Goal: Task Accomplishment & Management: Complete application form

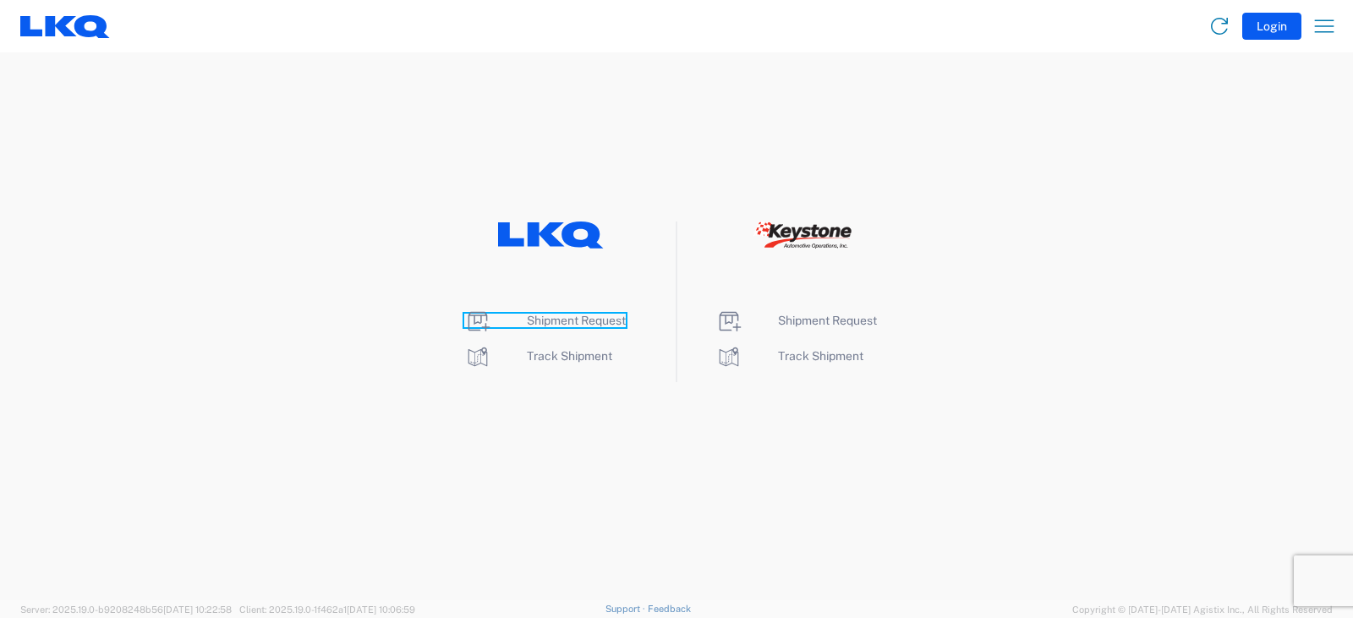
click at [557, 322] on span "Shipment Request" at bounding box center [576, 321] width 99 height 14
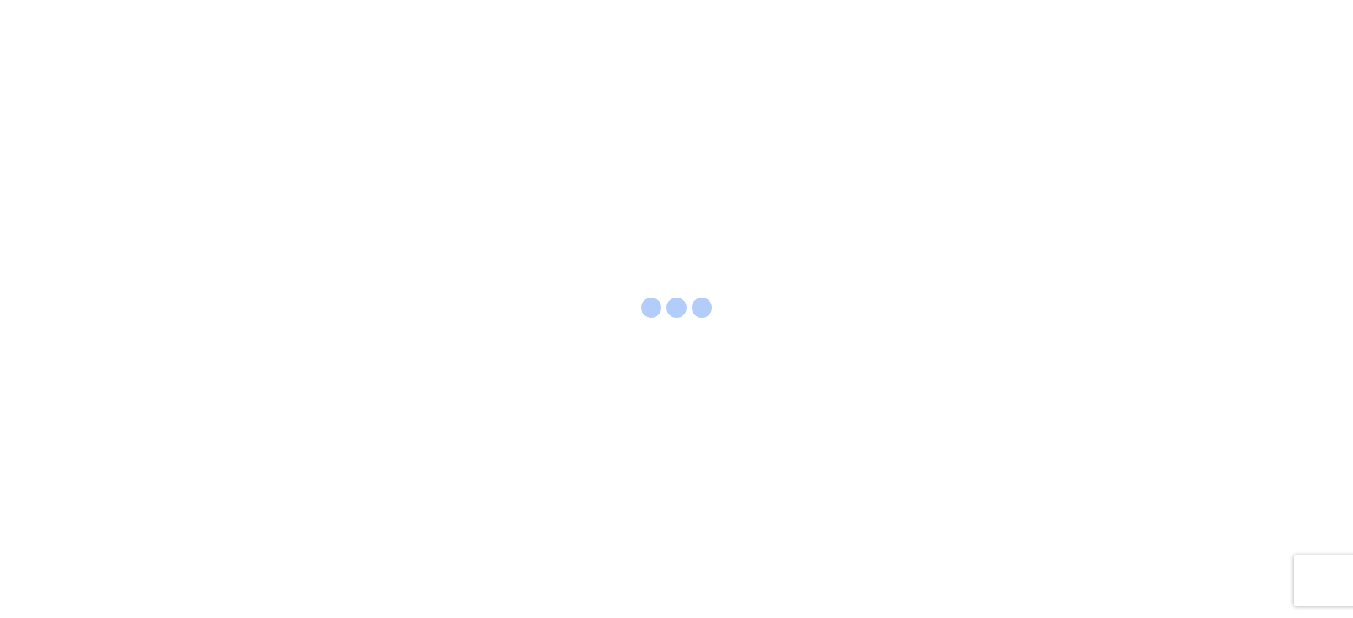
select select "FULL"
select select "LBS"
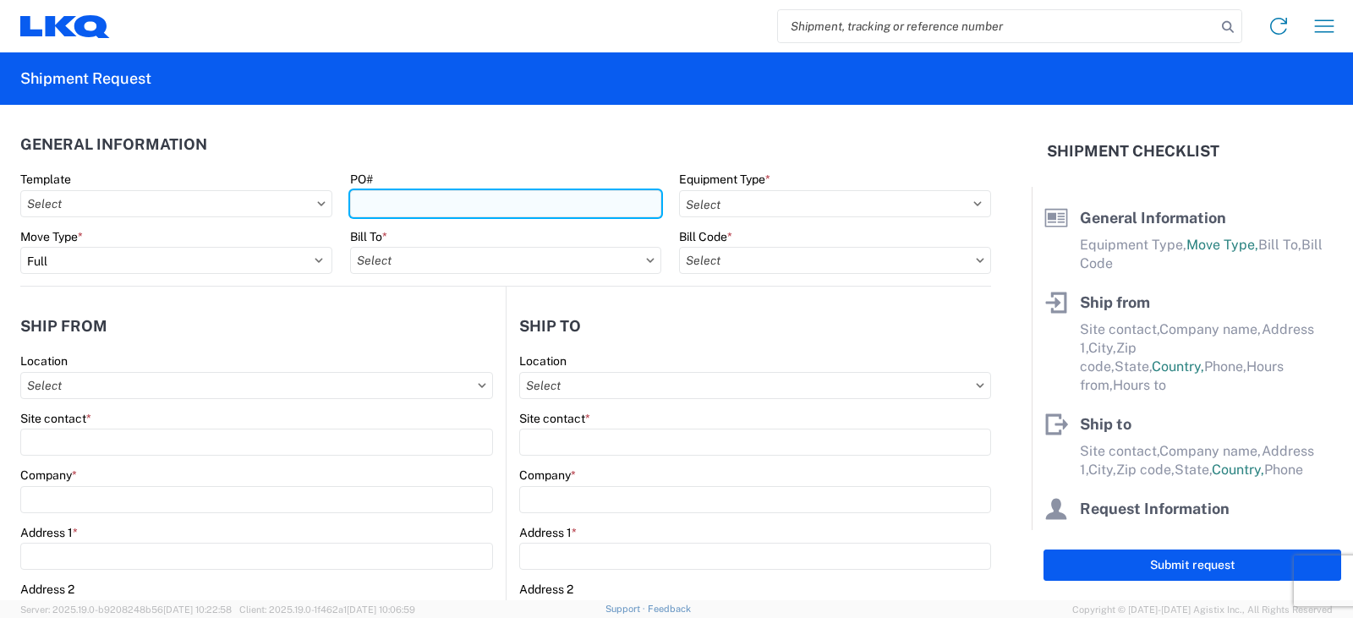
click at [373, 202] on input "PO#" at bounding box center [506, 203] width 312 height 27
type input "PWR# 127428--[PERSON_NAME]"
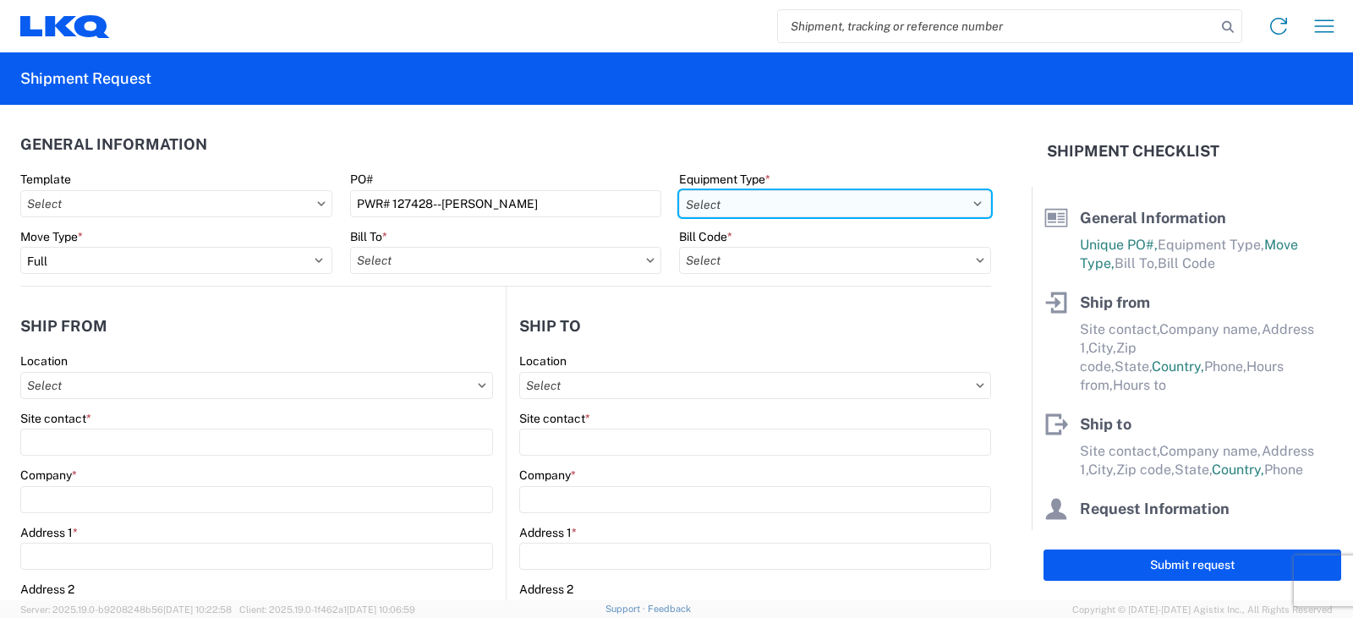
click at [733, 200] on select "Select 53’ Dry Van Flatbed Dropdeck (van) Lowboy (flatbed) Rail" at bounding box center [835, 203] width 312 height 27
select select "STDV"
click at [679, 190] on select "Select 53’ Dry Van Flatbed Dropdeck (van) Lowboy (flatbed) Rail" at bounding box center [835, 203] width 312 height 27
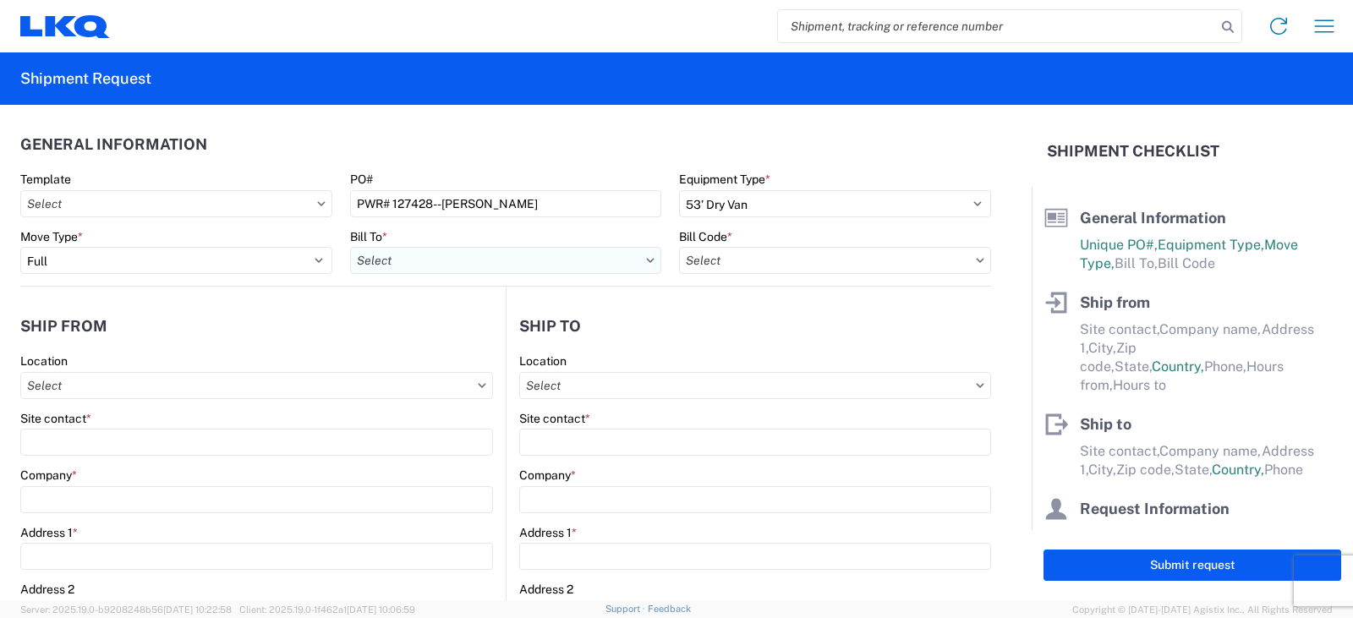
click at [380, 260] on input "text" at bounding box center [506, 260] width 312 height 27
type input "3238"
click at [440, 331] on div "3238 - Huntington IDC" at bounding box center [498, 335] width 296 height 27
type input "3238 - Huntington IDC"
click at [732, 263] on input "text" at bounding box center [835, 260] width 312 height 27
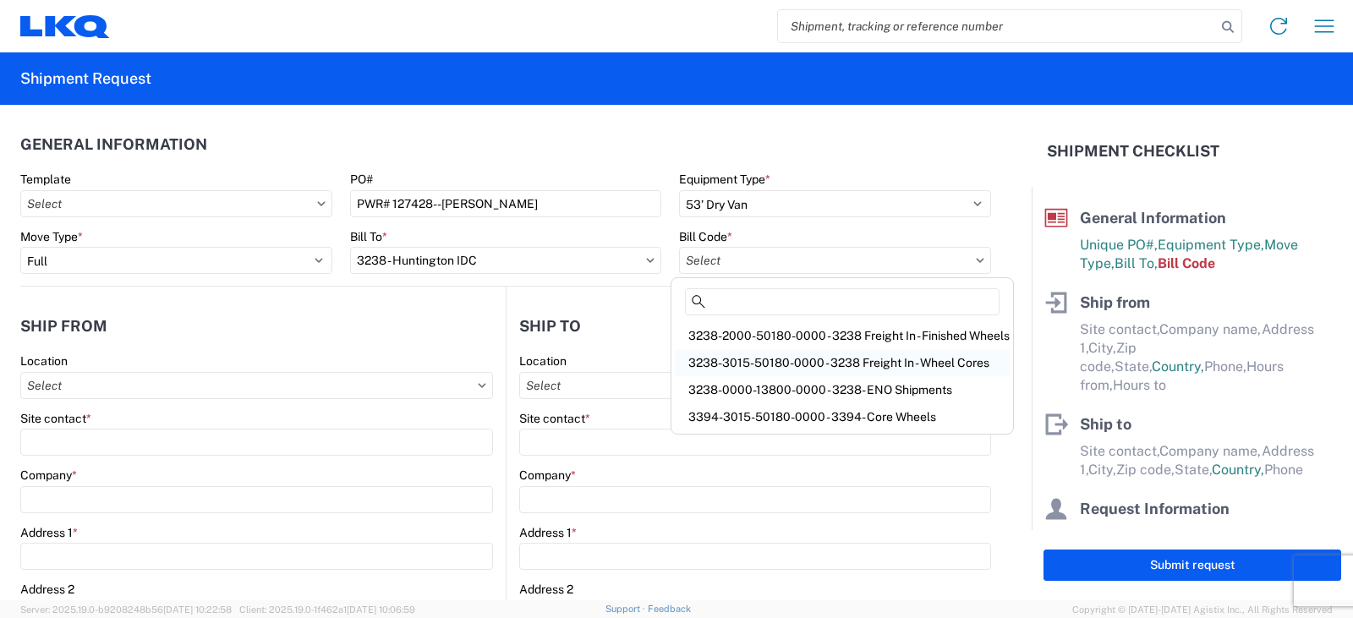
click at [785, 363] on div "3238-3015-50180-0000 - 3238 Freight In - Wheel Cores" at bounding box center [842, 362] width 335 height 27
type input "3238-3015-50180-0000 - 3238 Freight In - Wheel Cores"
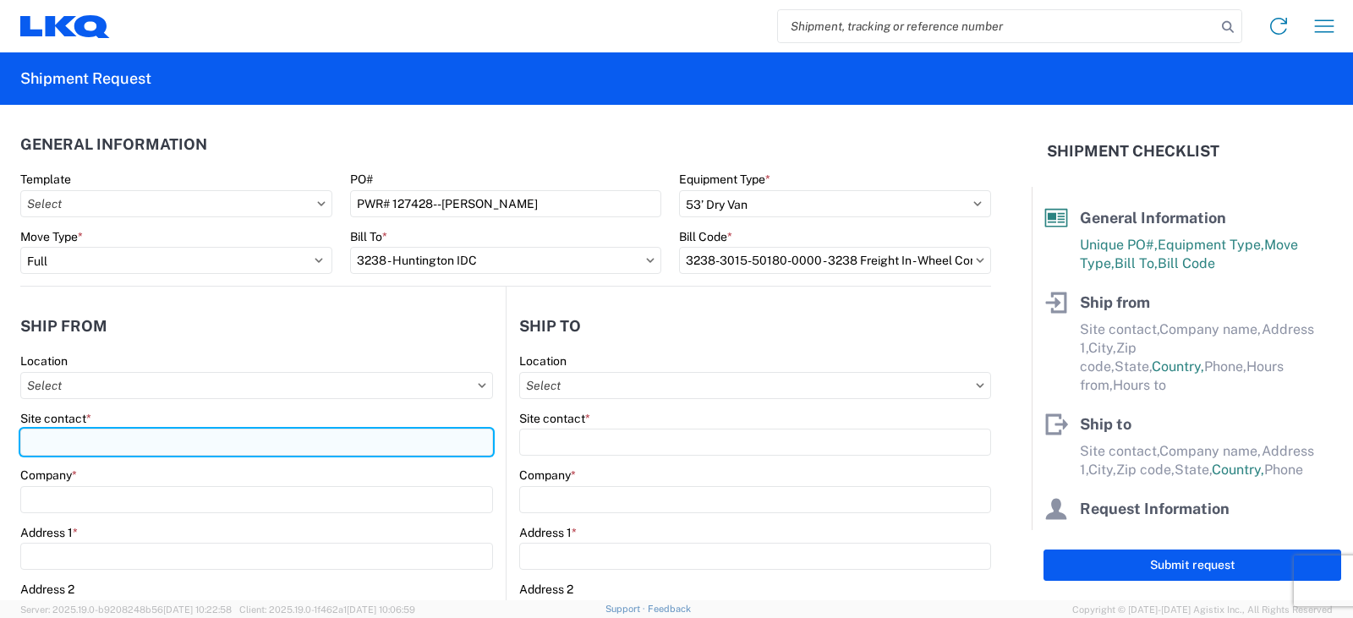
click at [39, 443] on input "Site contact *" at bounding box center [256, 442] width 473 height 27
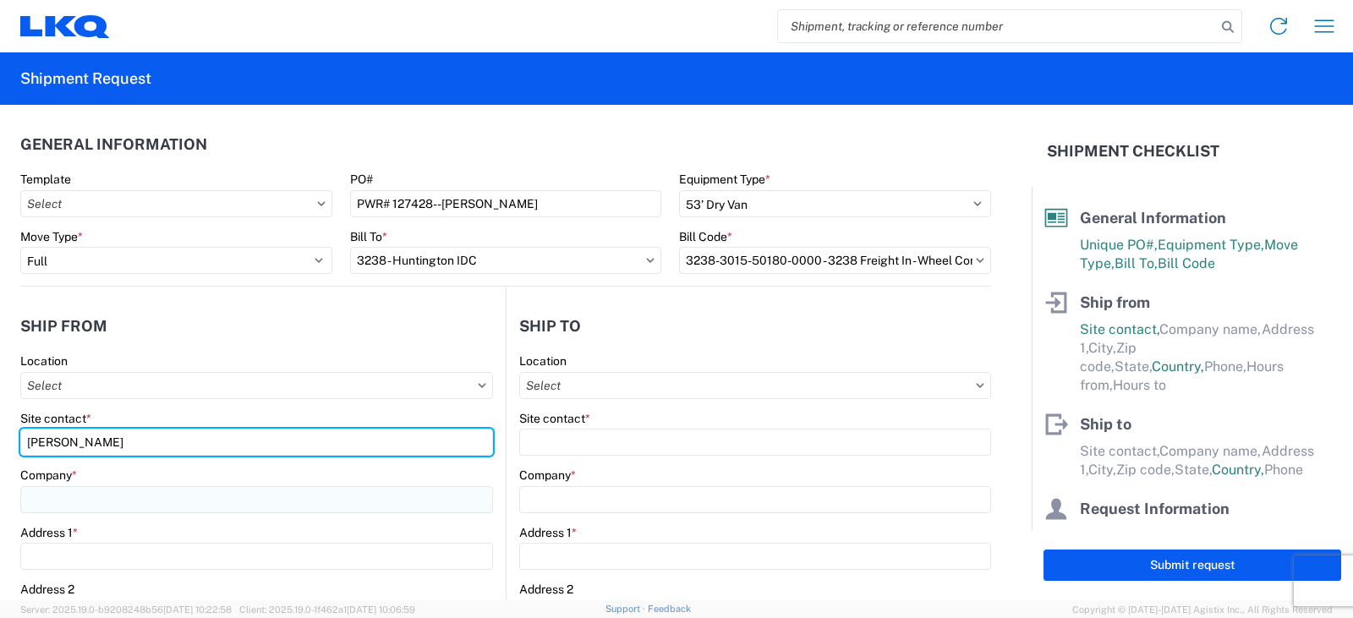
type input "[PERSON_NAME]"
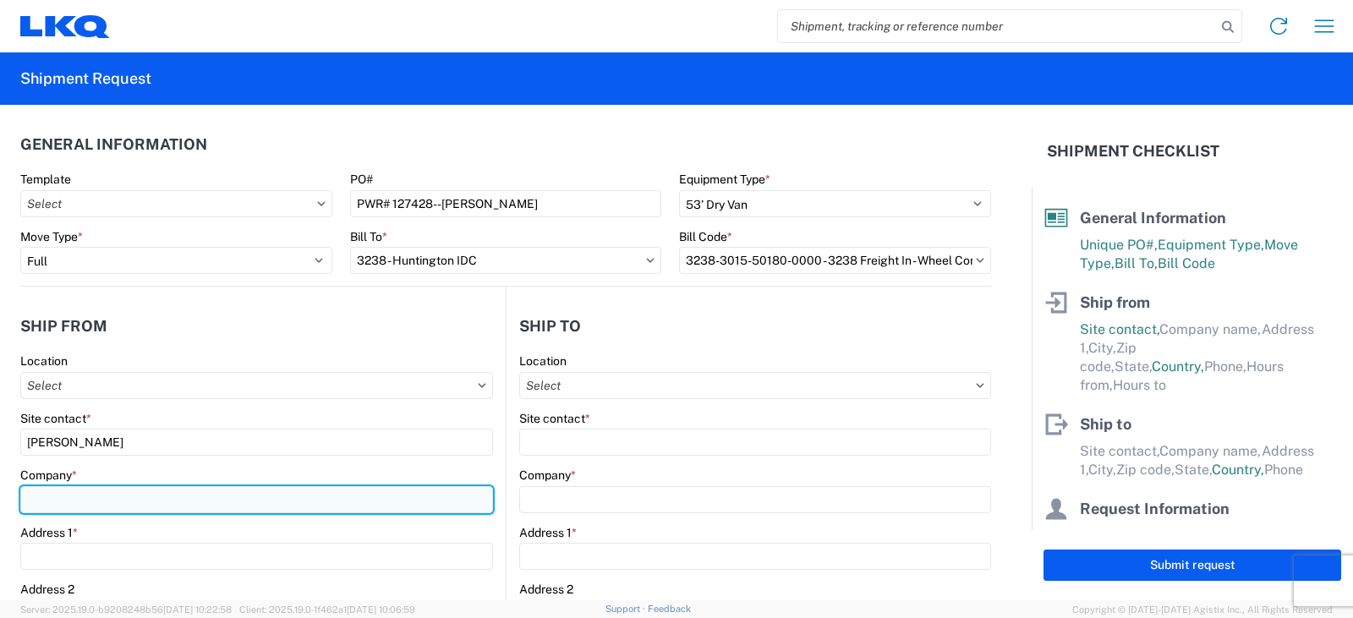
click at [60, 496] on input "Company *" at bounding box center [256, 499] width 473 height 27
type input "LIBERTY TIRE"
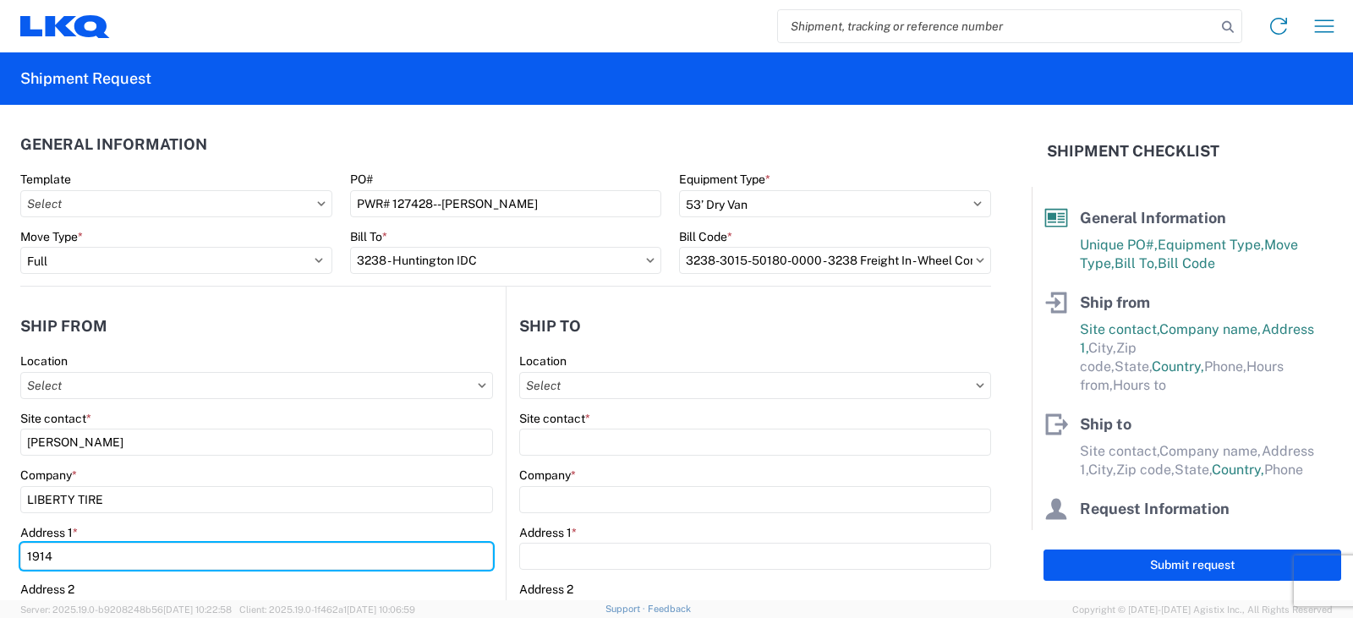
type input "[STREET_ADDRESS]"
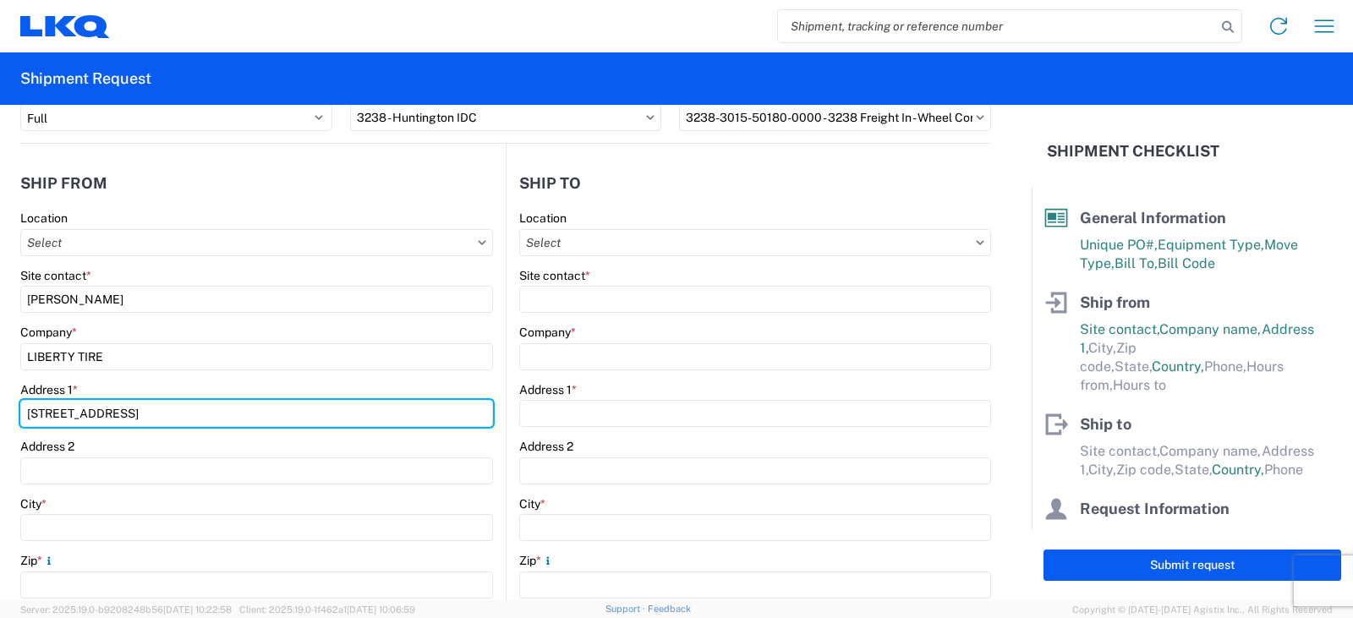
scroll to position [169, 0]
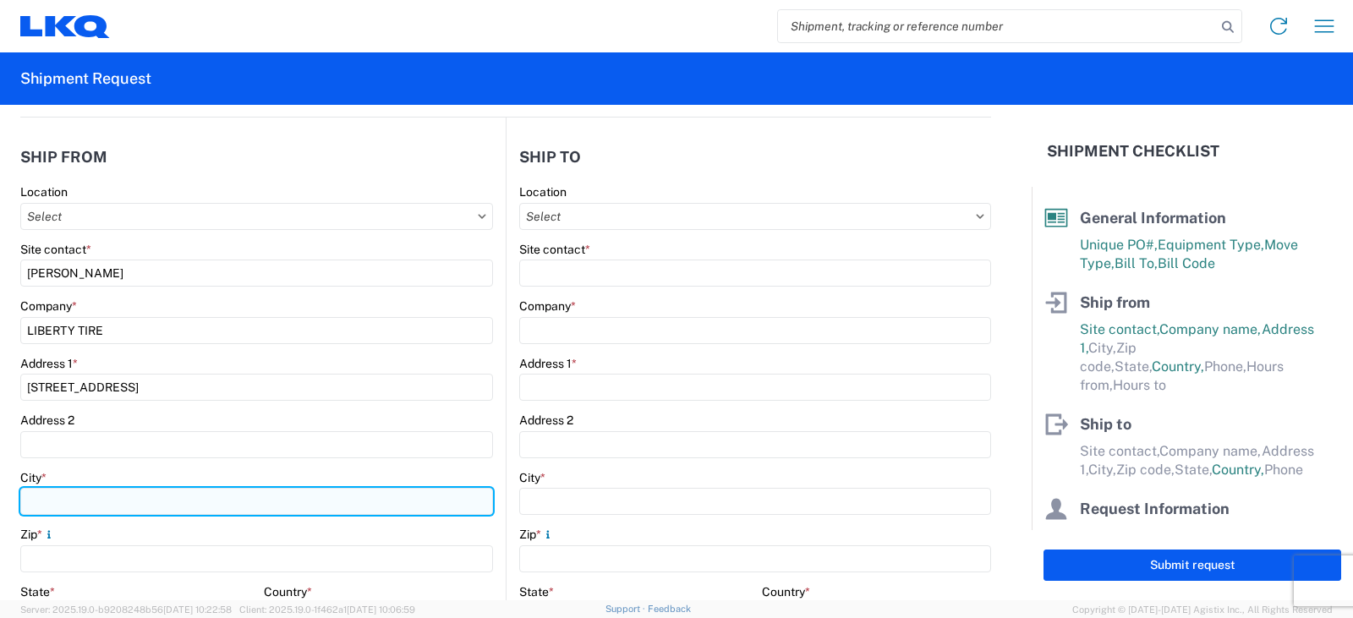
click at [44, 496] on input "City *" at bounding box center [256, 501] width 473 height 27
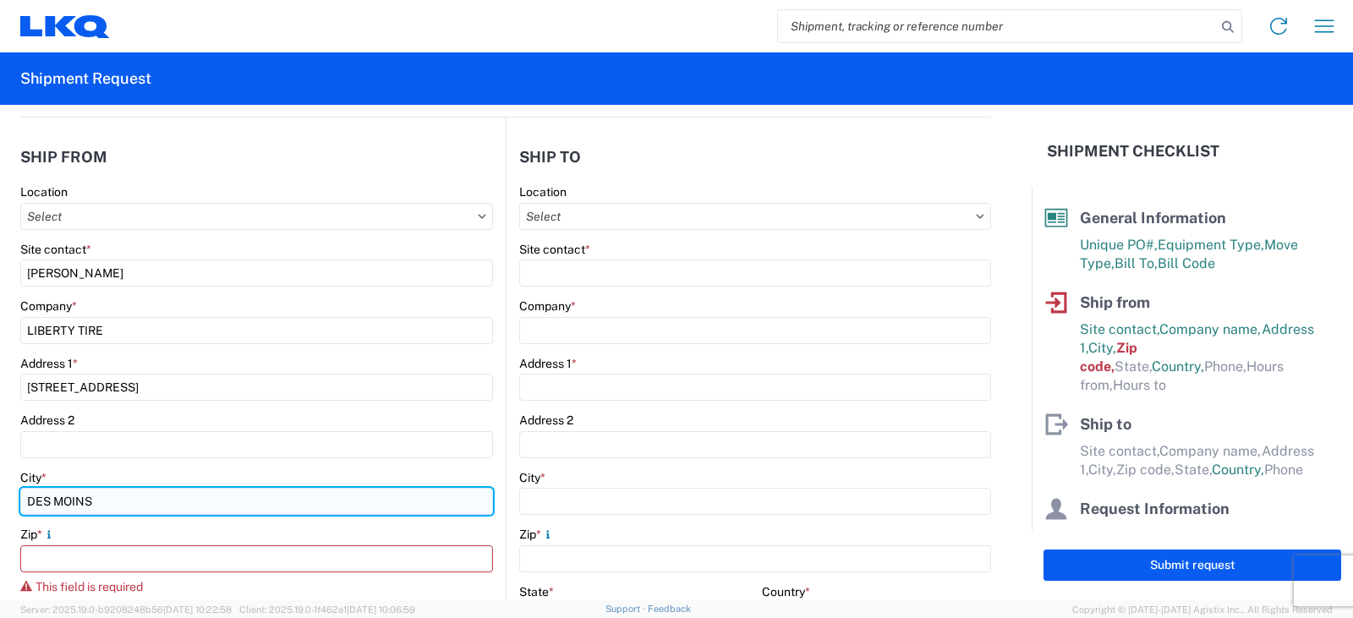
click at [85, 499] on input "DES MOINS" at bounding box center [256, 501] width 473 height 27
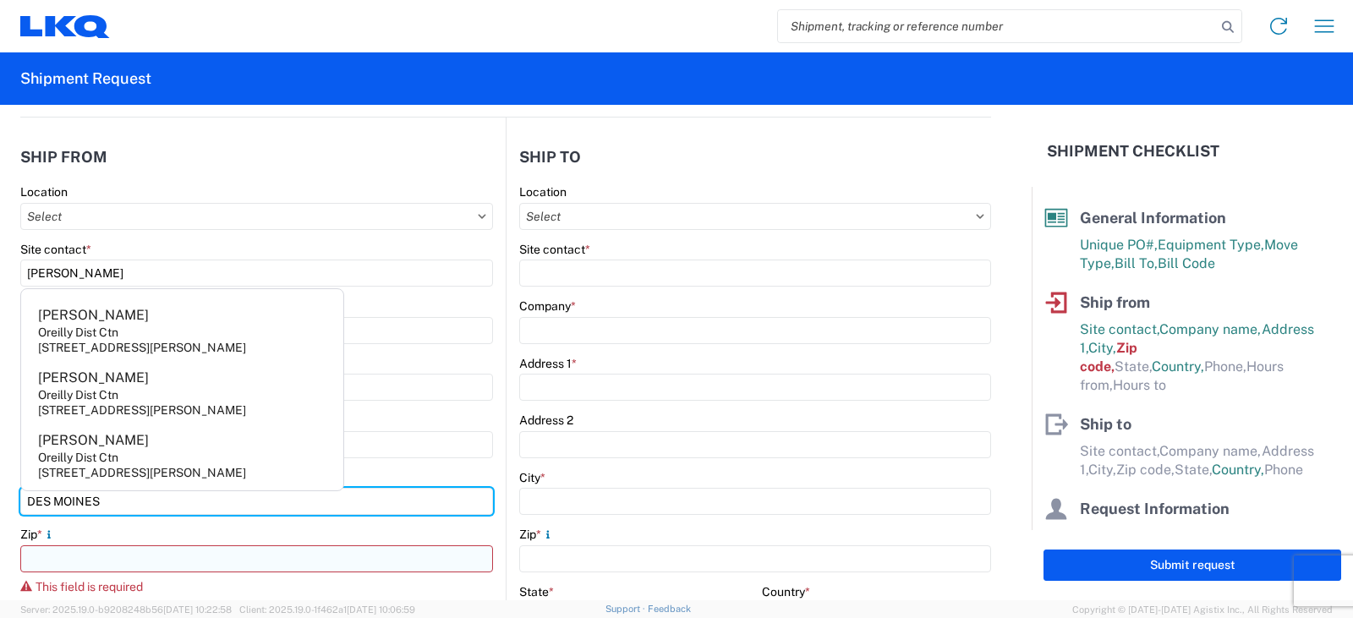
type input "DES MOINES"
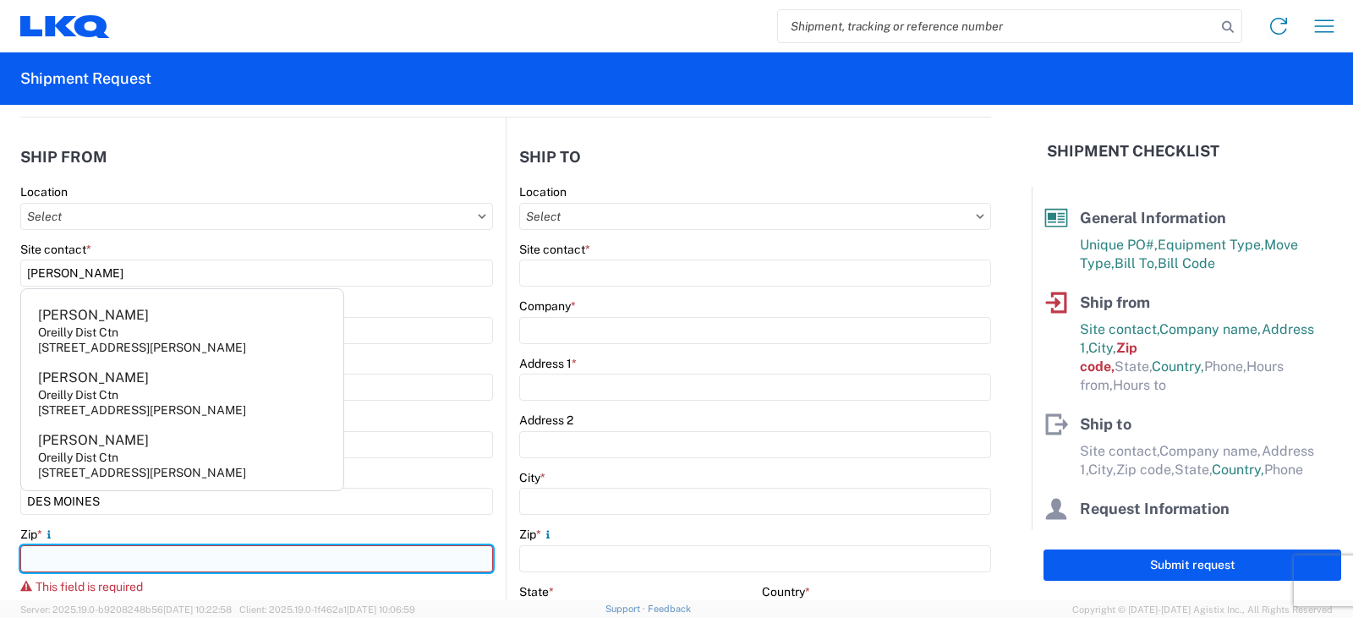
click at [52, 560] on input "Zip *" at bounding box center [256, 558] width 473 height 27
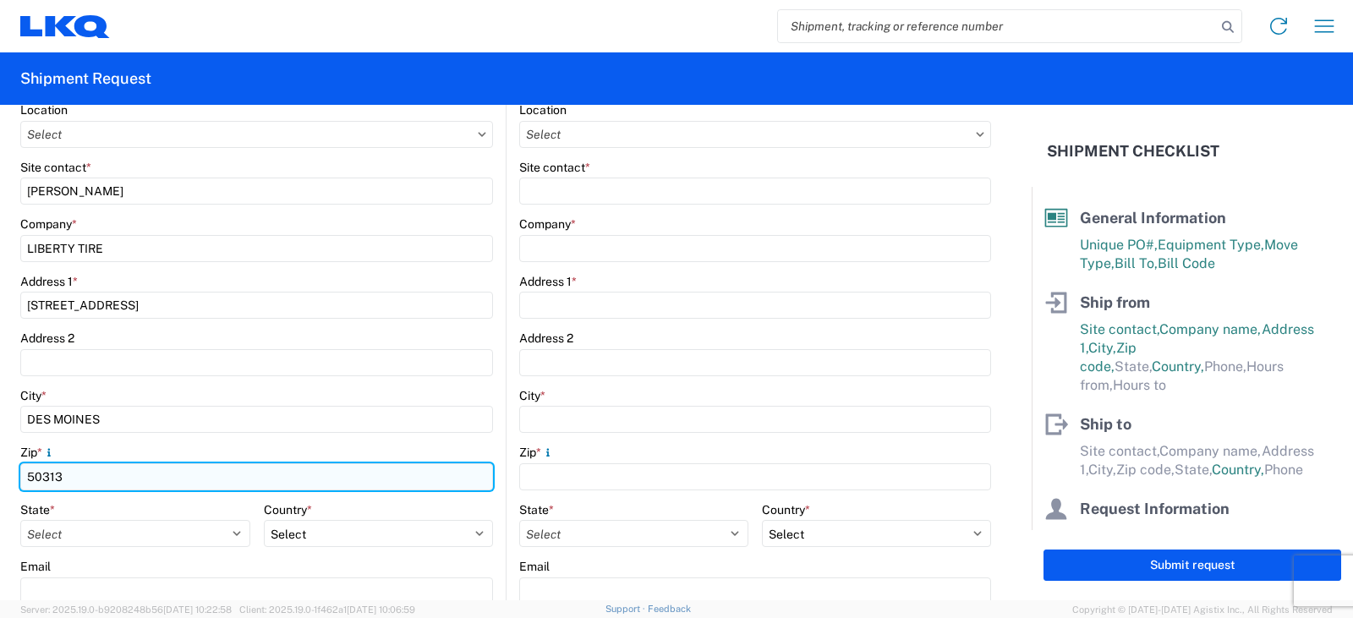
scroll to position [338, 0]
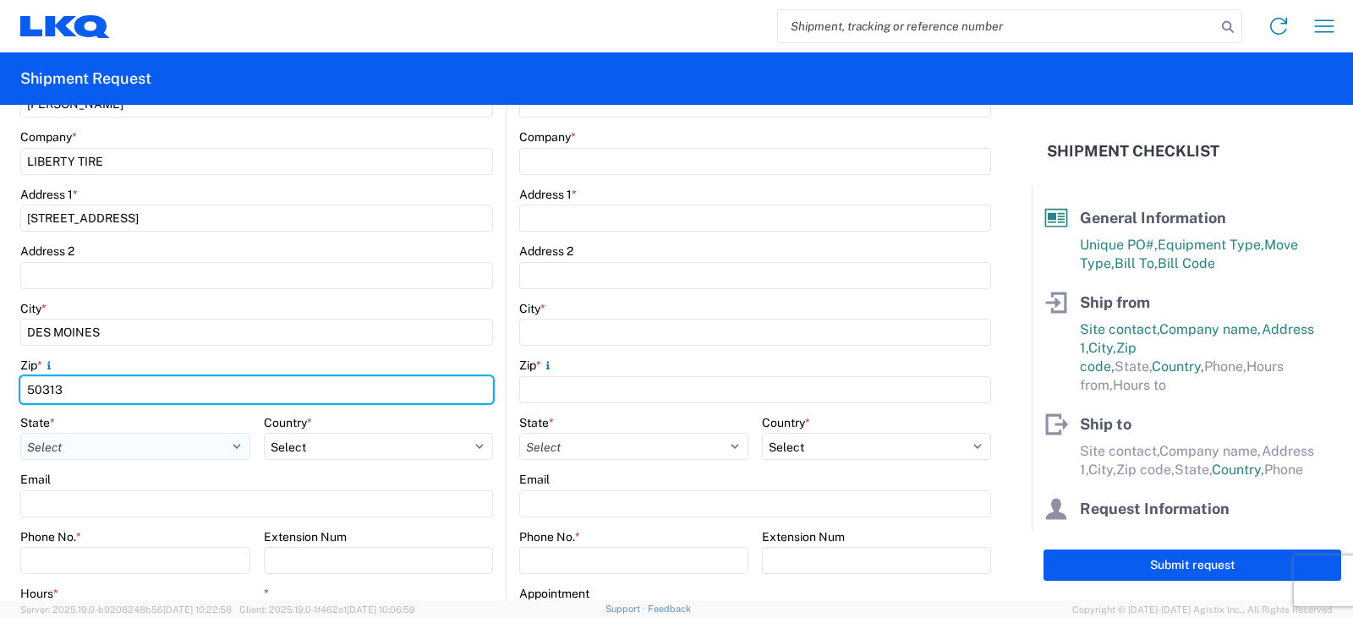
type input "50313"
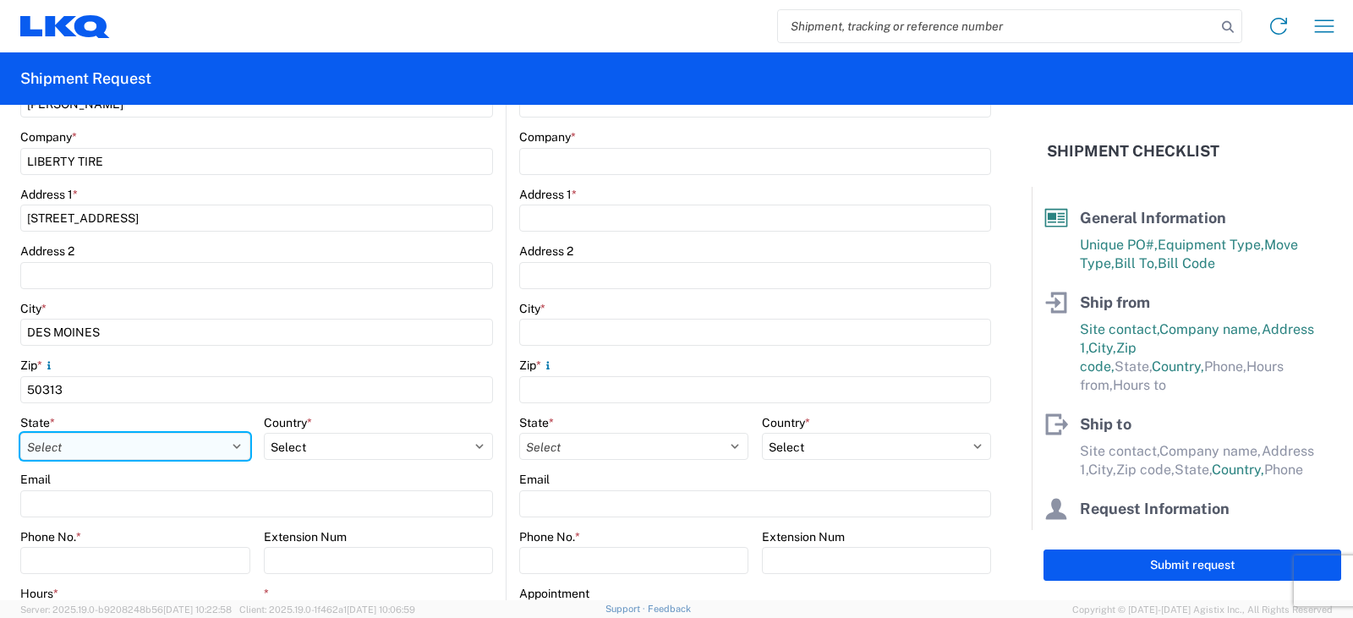
click at [46, 451] on select "Select [US_STATE] [US_STATE] [US_STATE] [US_STATE] Armed Forces Americas Armed …" at bounding box center [135, 446] width 230 height 27
select select "IA"
click at [20, 433] on select "Select [US_STATE] [US_STATE] [US_STATE] [US_STATE] Armed Forces Americas Armed …" at bounding box center [135, 446] width 230 height 27
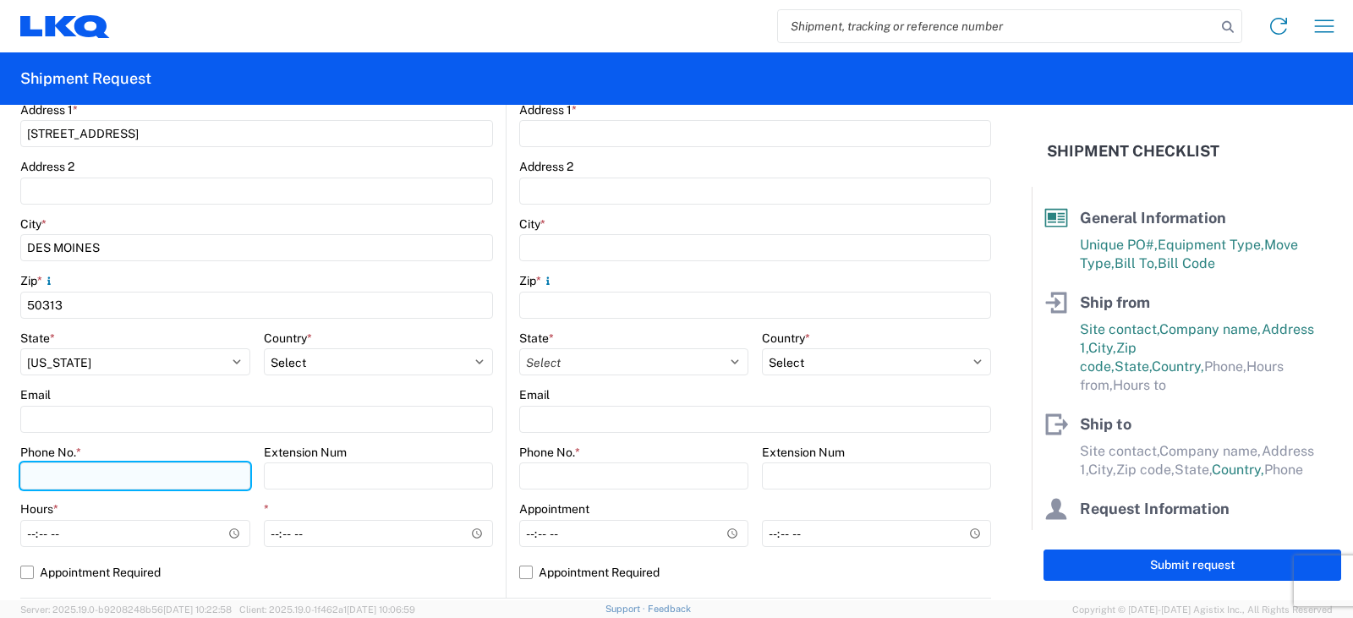
click at [36, 479] on input "Phone No. *" at bounding box center [135, 476] width 230 height 27
type input "[PHONE_NUMBER]"
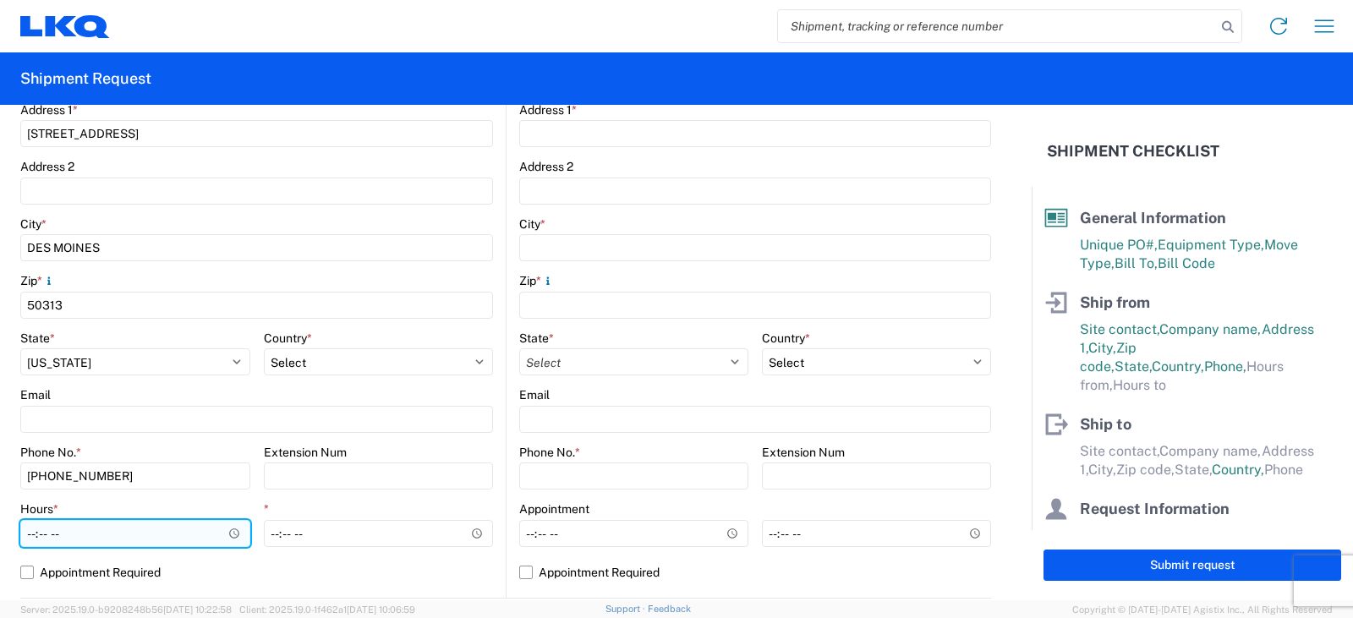
click at [30, 536] on input "Hours *" at bounding box center [135, 533] width 230 height 27
type input "07:00"
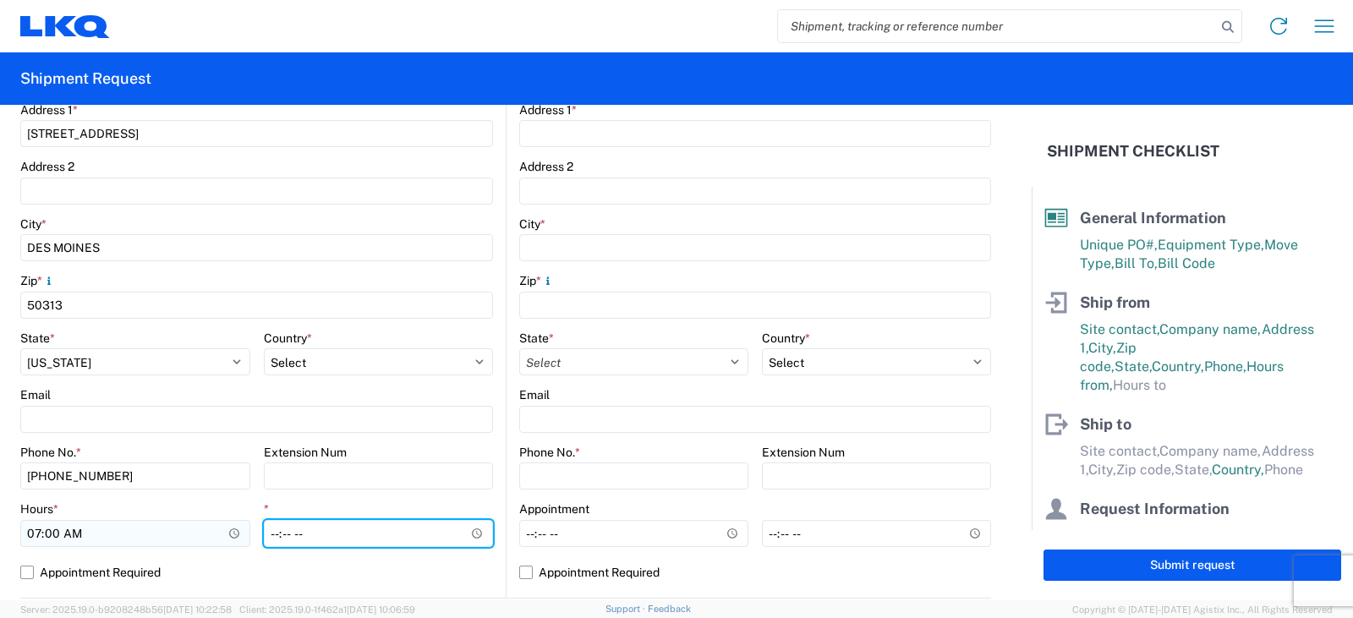
type input "15:30"
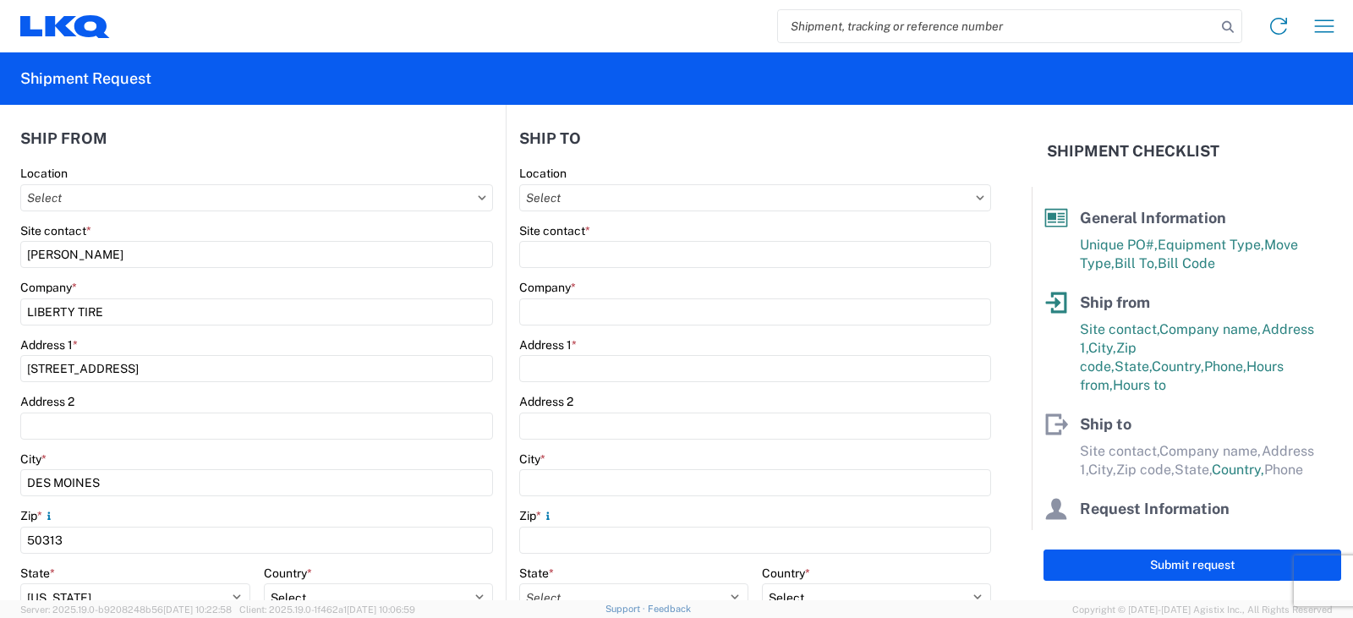
scroll to position [85, 0]
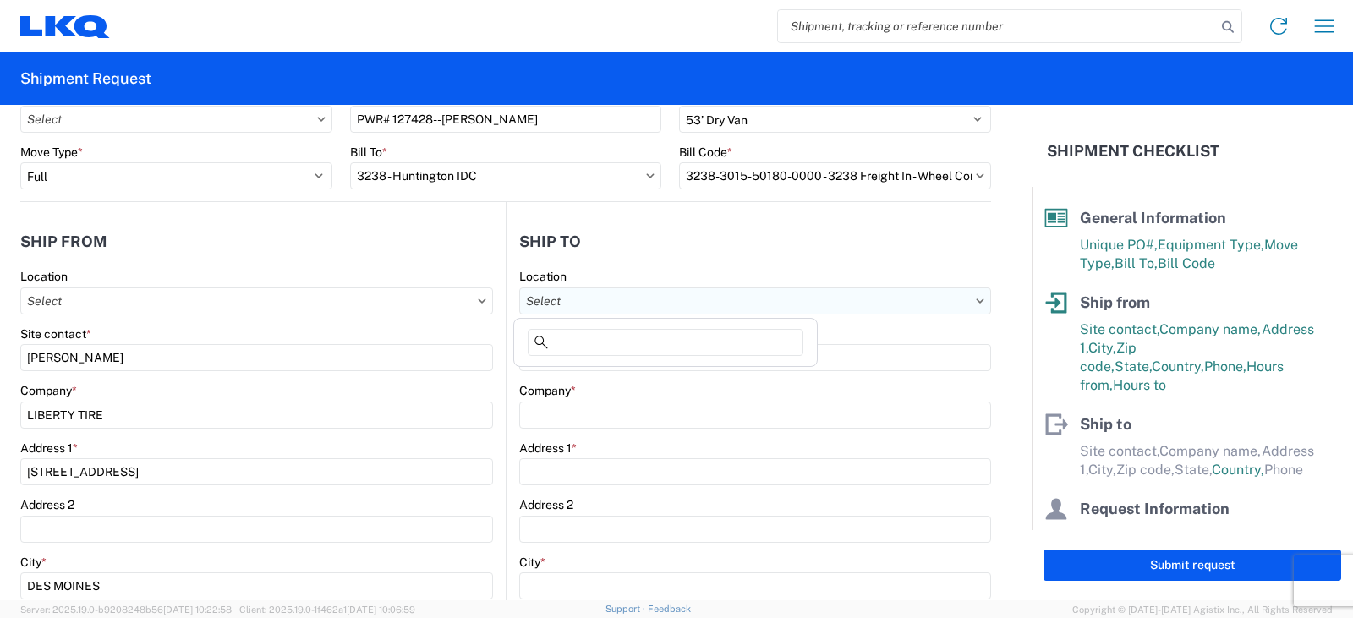
click at [539, 298] on input "text" at bounding box center [755, 301] width 472 height 27
type input "3238"
click at [559, 378] on div "3238 - Huntington IDC" at bounding box center [666, 376] width 296 height 27
type input "3238 - Huntington IDC"
type input "LKQ Corporation"
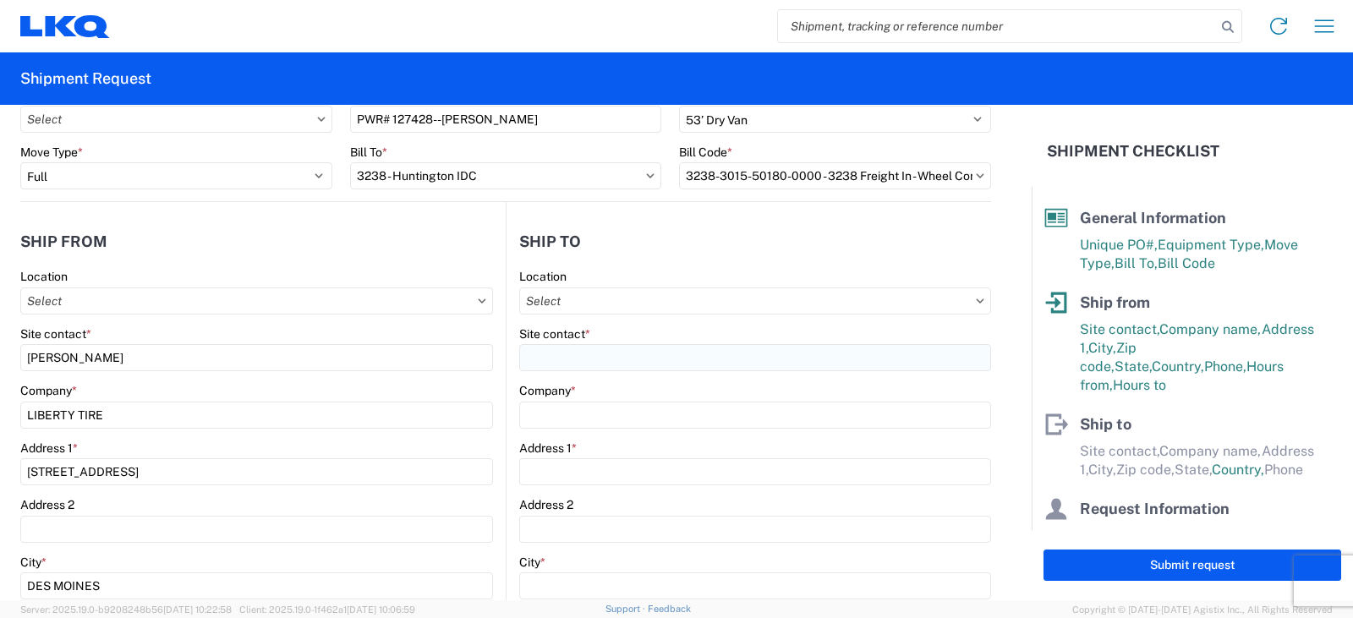
type input "[STREET_ADDRESS]"
type input "Huntington"
type input "46750"
select select "IN"
select select "US"
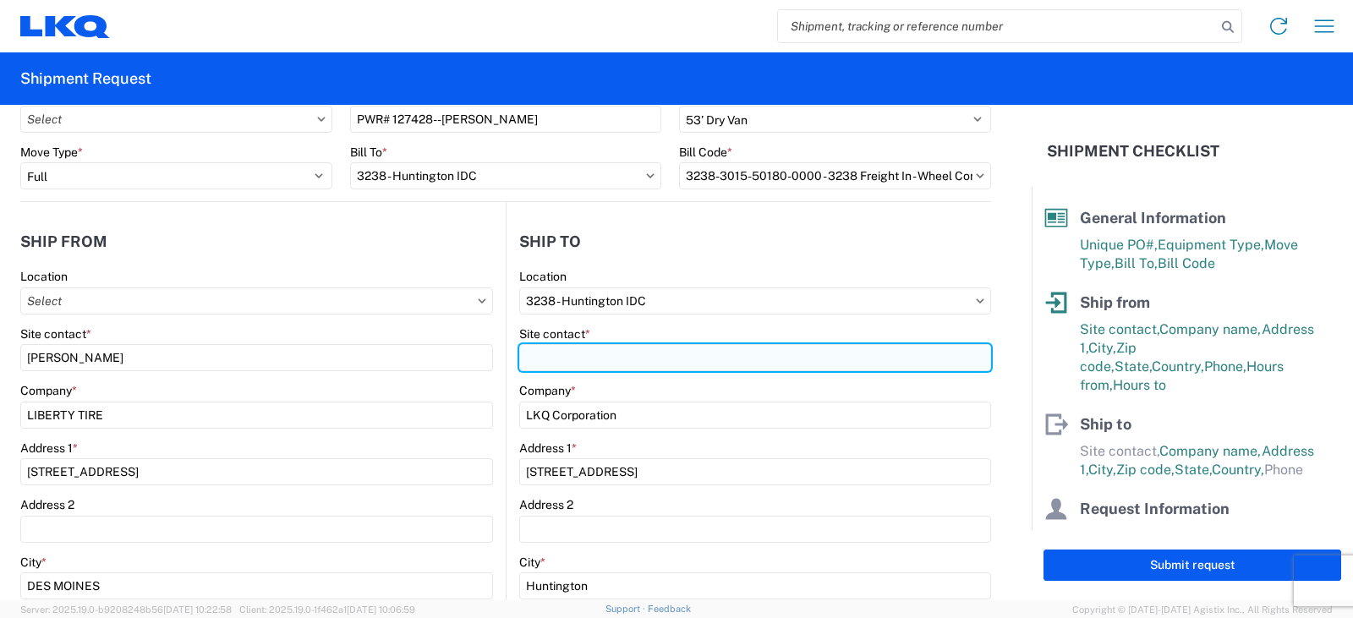
click at [558, 361] on input "Site contact *" at bounding box center [755, 357] width 472 height 27
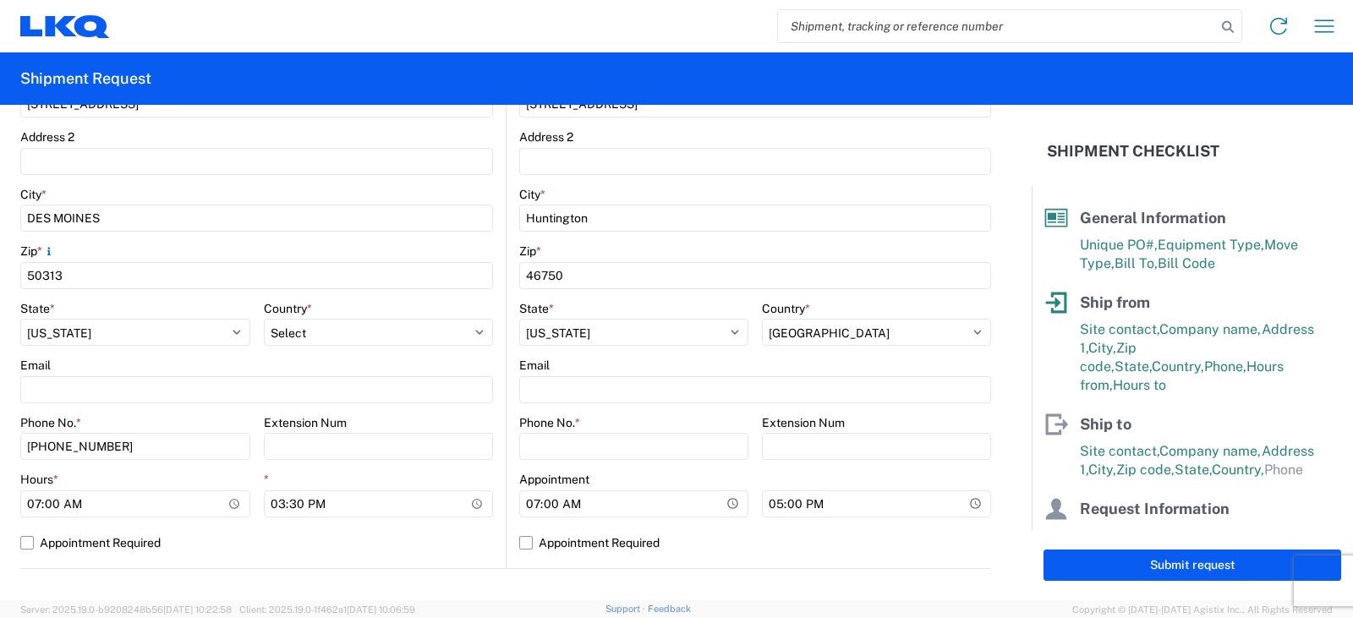
scroll to position [507, 0]
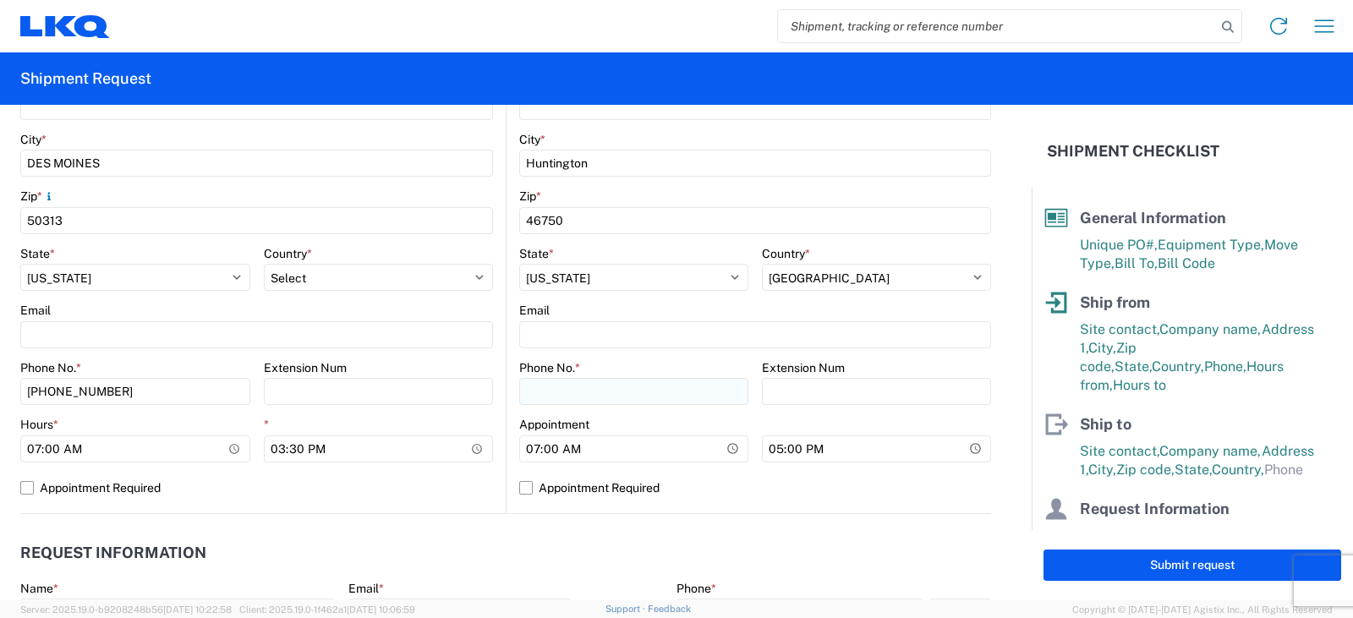
type input "[PERSON_NAME]"
click at [535, 388] on input "Phone No. *" at bounding box center [633, 391] width 229 height 27
type input "[PHONE_NUMBER]"
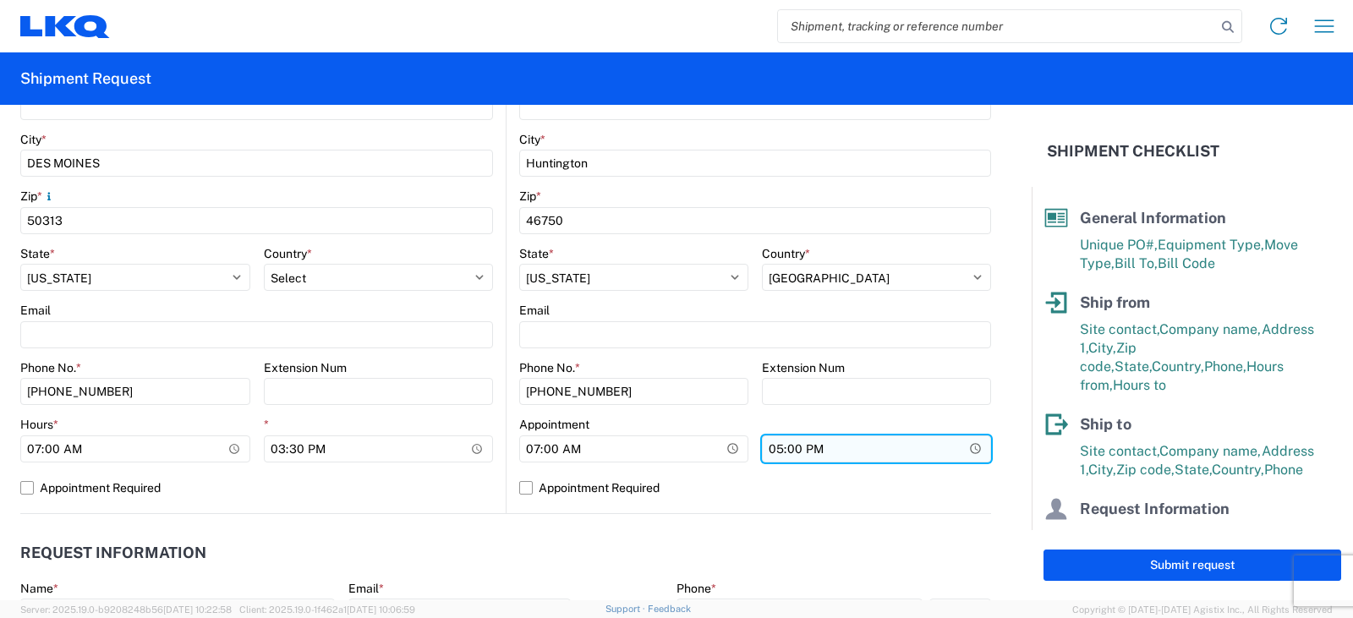
click at [773, 450] on input "17:00" at bounding box center [876, 448] width 229 height 27
type input "13:00"
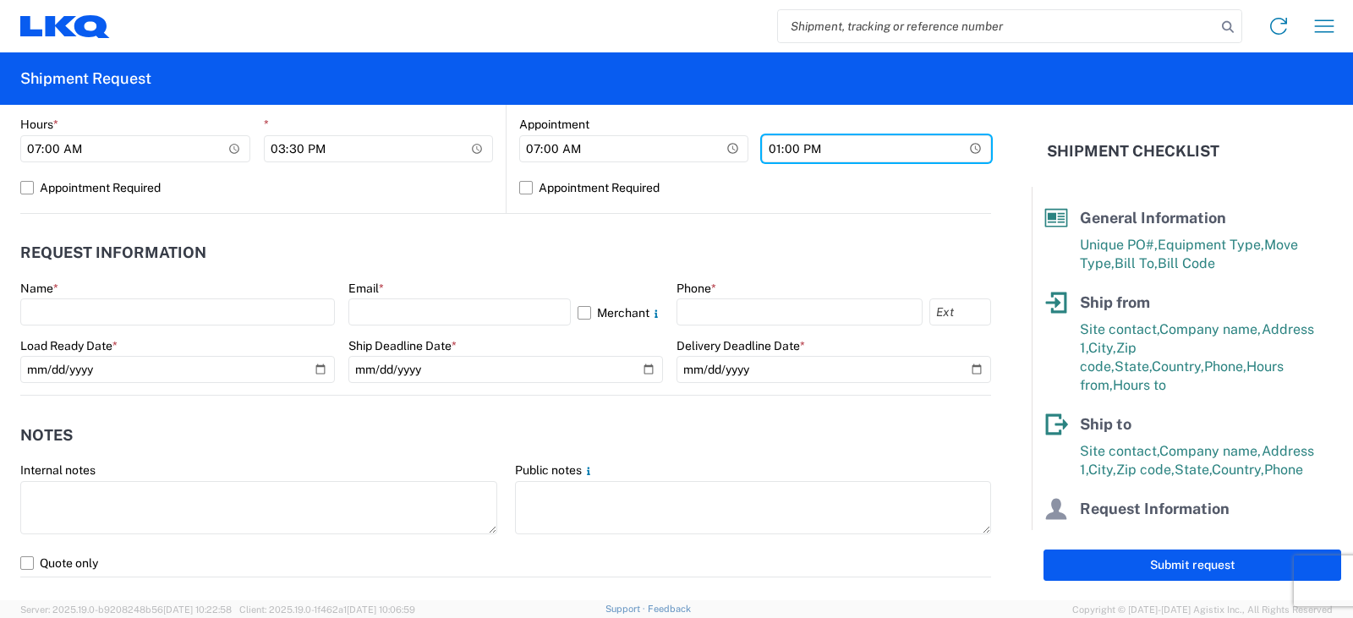
scroll to position [930, 0]
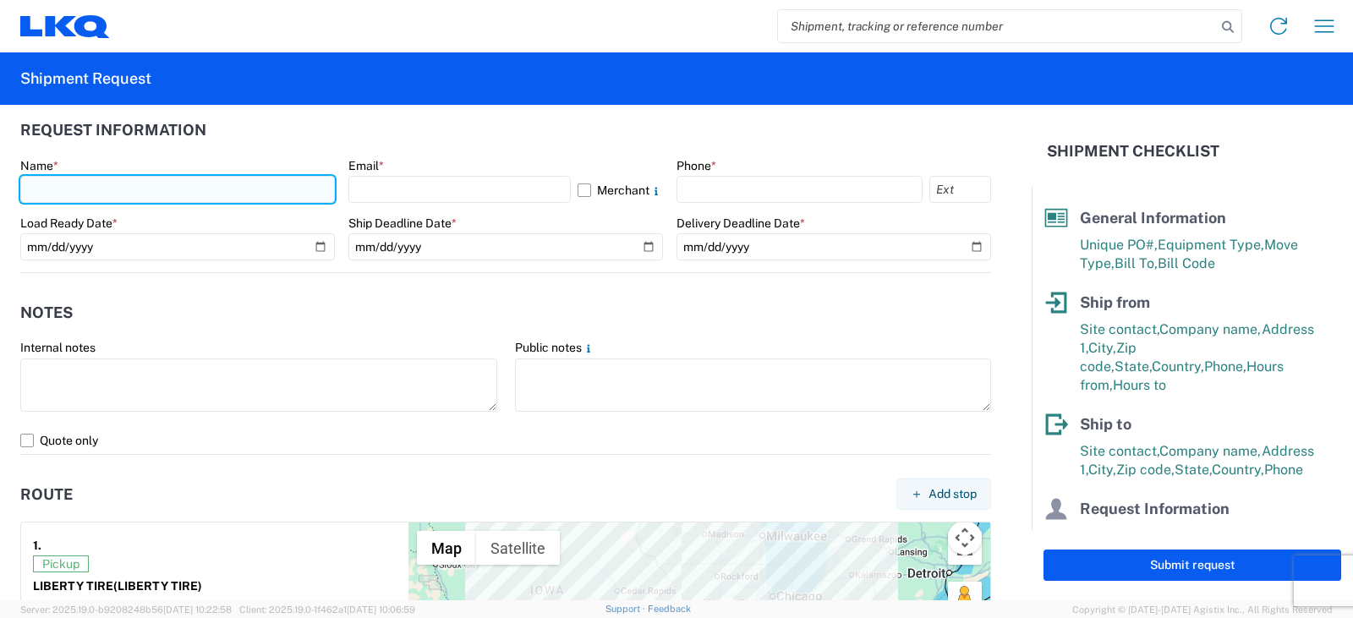
click at [37, 191] on input "text" at bounding box center [177, 189] width 315 height 27
type input "SEE [PERSON_NAME]"
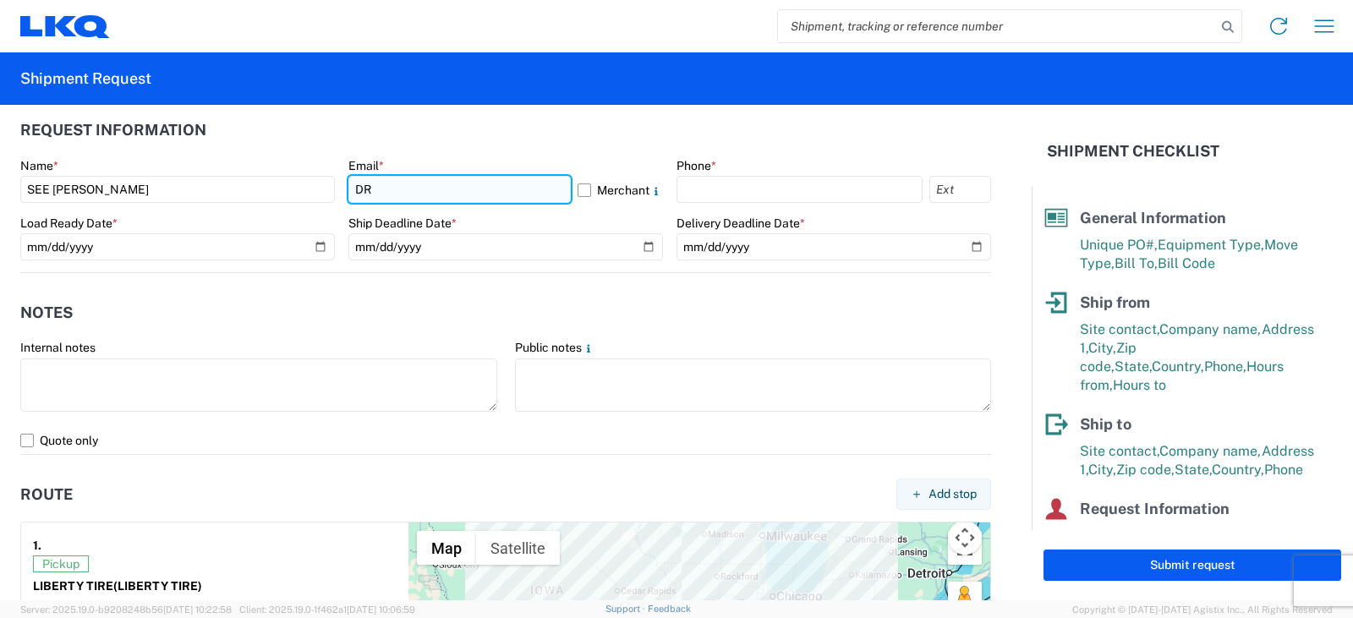
type input "[EMAIL_ADDRESS][DOMAIN_NAME]"
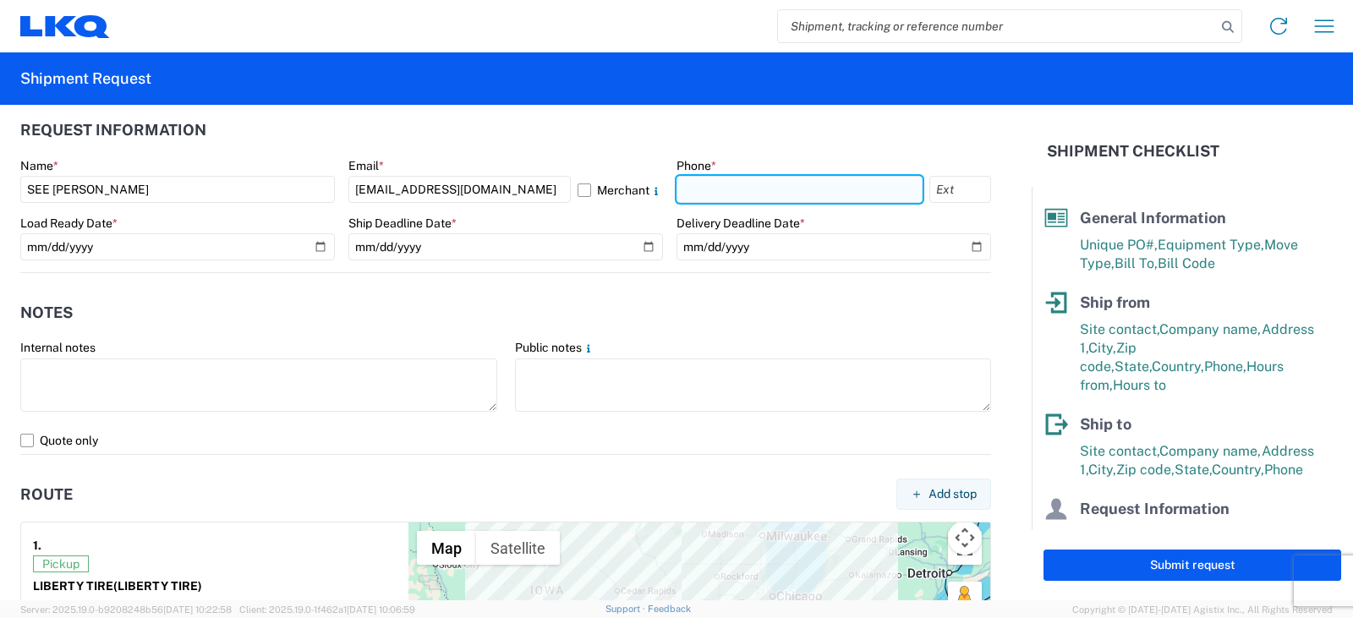
click at [720, 185] on input "text" at bounding box center [799, 189] width 246 height 27
type input "[PHONE_NUMBER]"
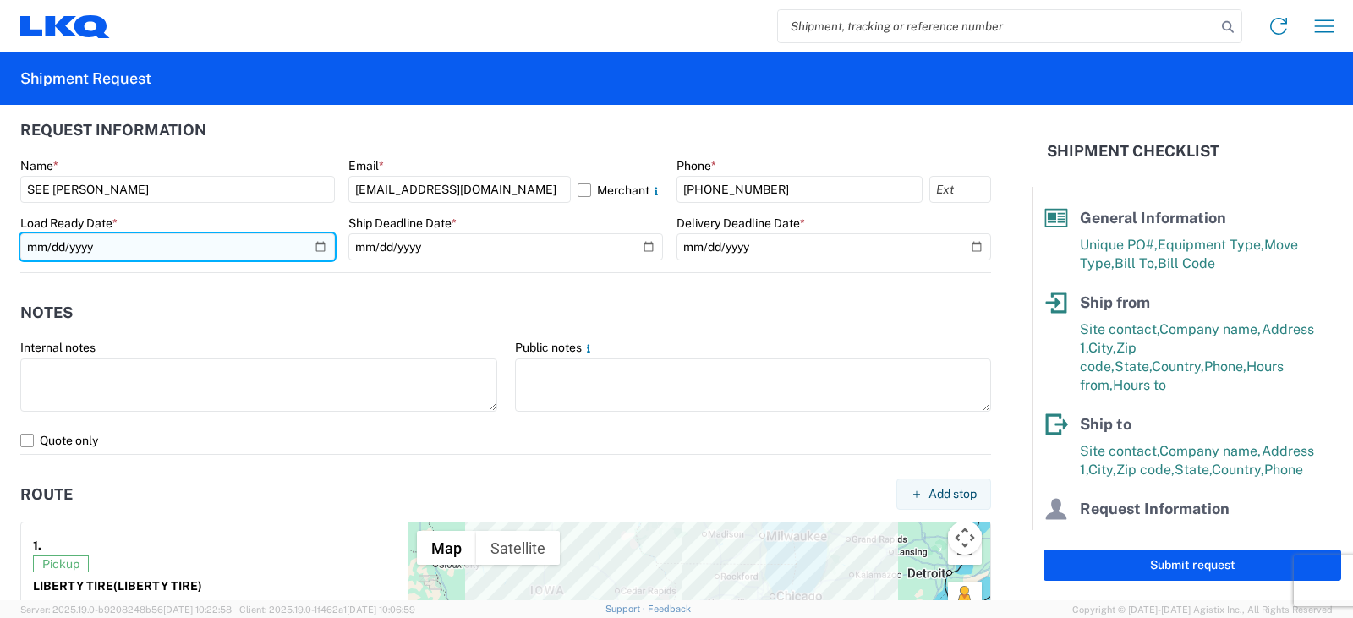
click at [312, 246] on input "date" at bounding box center [177, 246] width 315 height 27
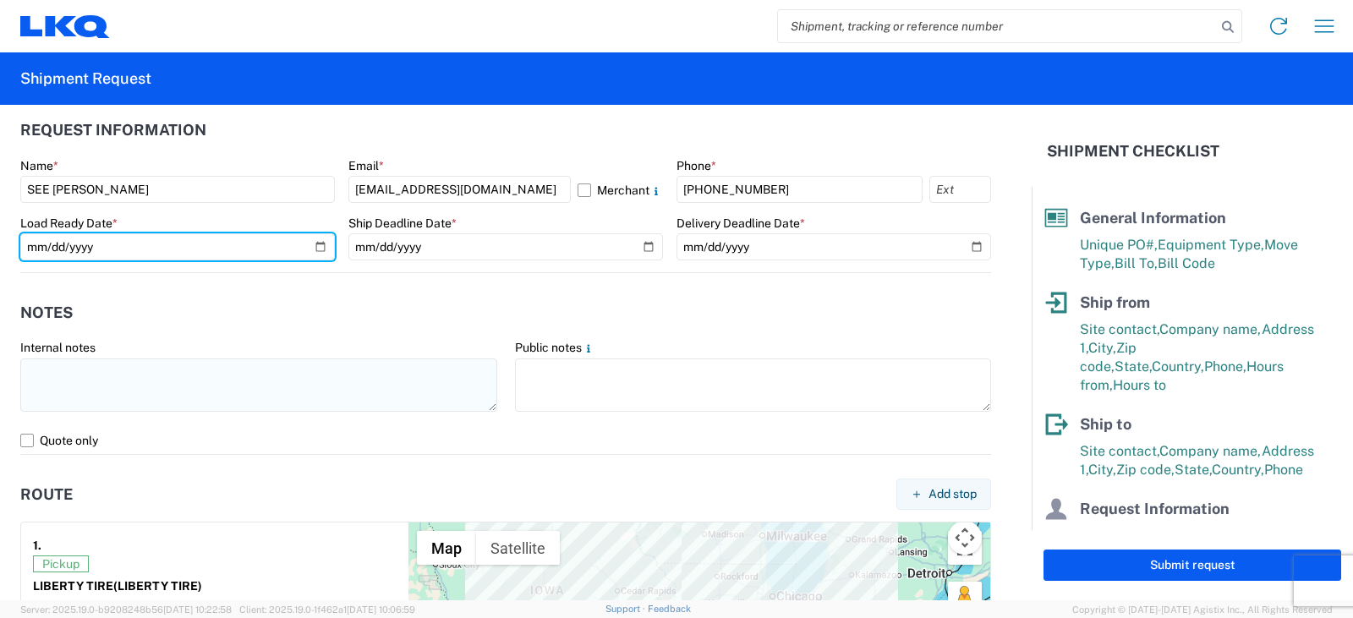
type input "[DATE]"
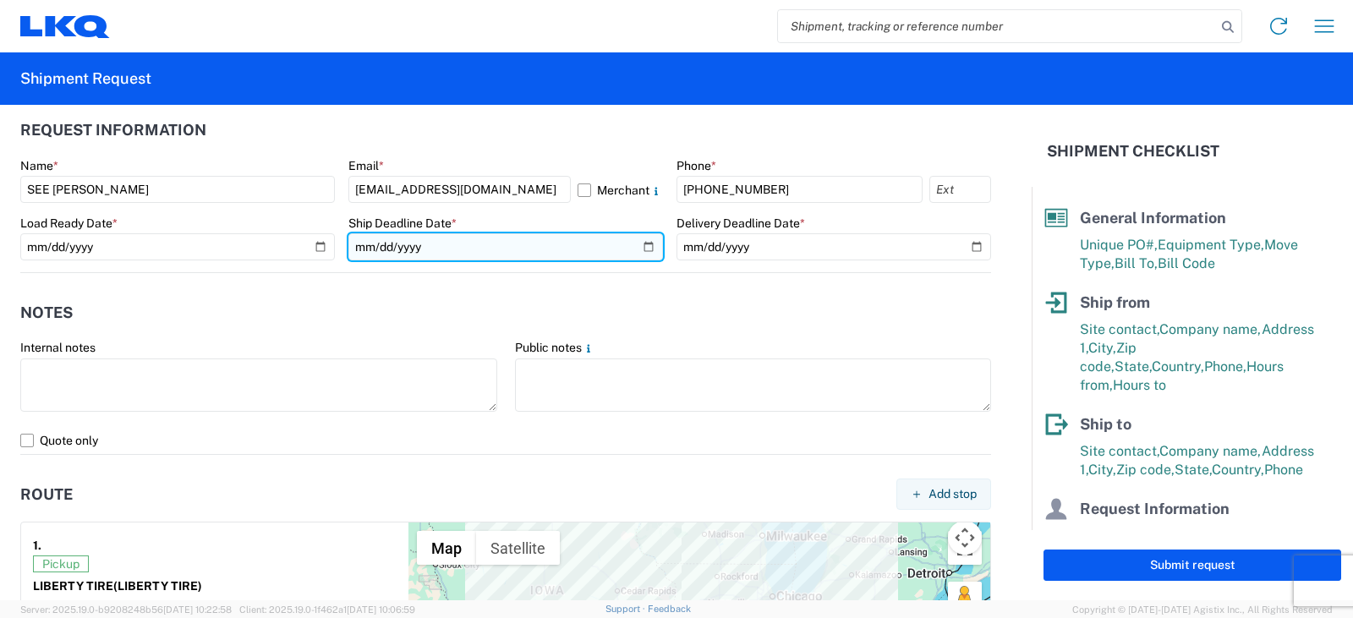
click at [640, 249] on input "date" at bounding box center [505, 246] width 315 height 27
type input "[DATE]"
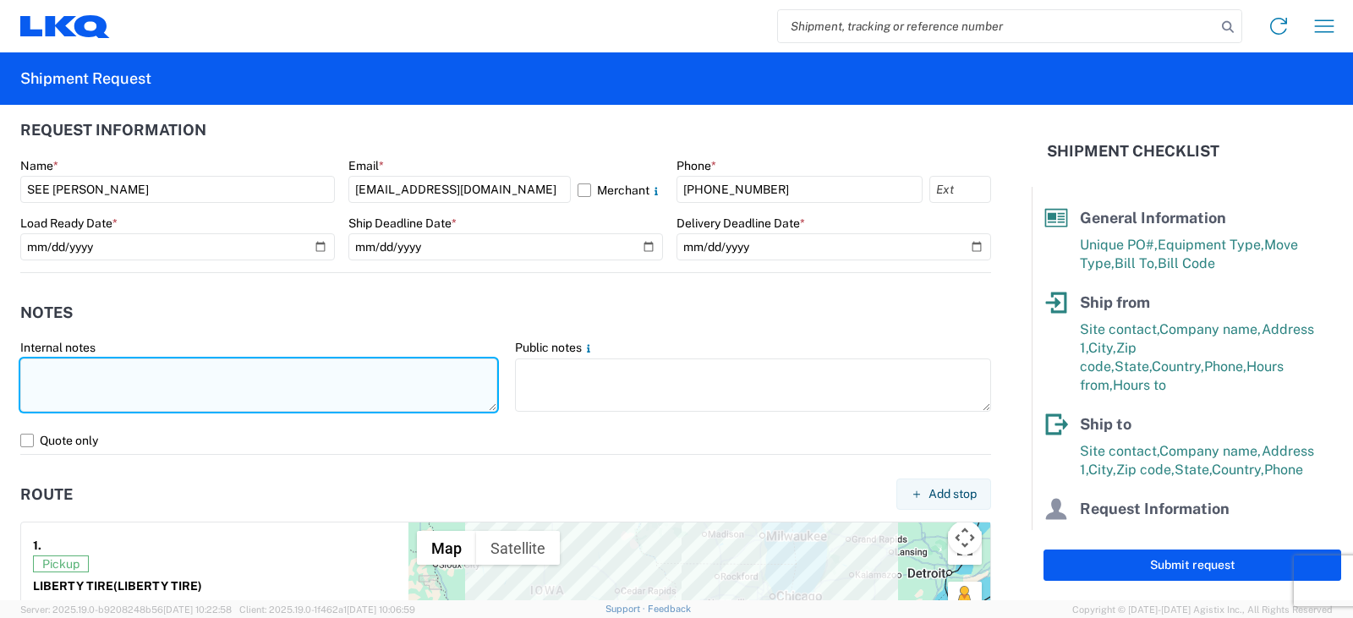
click at [33, 364] on textarea at bounding box center [258, 385] width 477 height 53
click at [218, 368] on textarea "PICK UP AND DELIVER NEXT DAY, OR SCHEDULE PIC" at bounding box center [258, 385] width 477 height 53
click at [403, 371] on textarea "IF THIS CAN PICK UP AND DELIVER NEXT DAY, OR SCHEDULE PIC" at bounding box center [258, 385] width 477 height 53
click at [96, 370] on textarea "IF THIS CAN PICK UP AND DELIVER NEXT DAY, OR SCHEDULE PIC UP FOR [DATE]" at bounding box center [258, 385] width 477 height 53
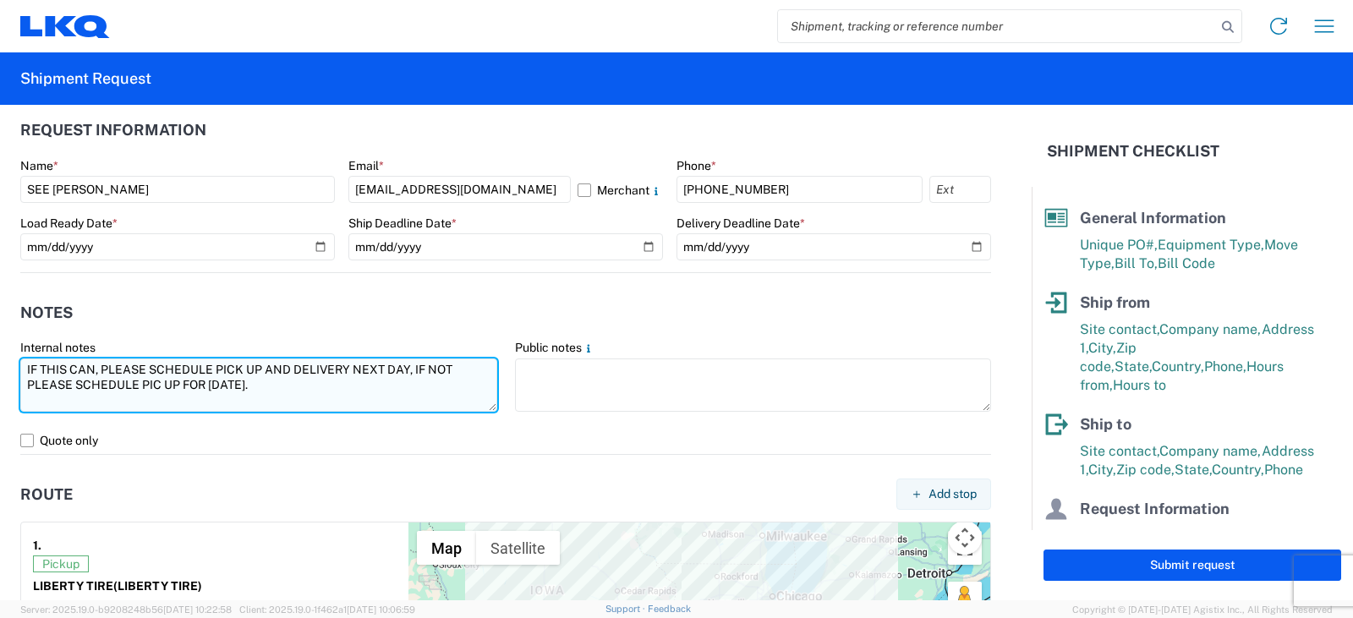
click at [262, 370] on textarea "IF THIS CAN, PLEASE SCHEDULE PICK UP AND DELIVERY NEXT DAY, IF NOT PLEASE SCHED…" at bounding box center [258, 385] width 477 height 53
click at [266, 385] on textarea "IF THIS CAN, PLEASE SCHEDULE PICK UP AND DELIVERY NEXT DAY, IF NOT PLEASE SCHED…" at bounding box center [258, 385] width 477 height 53
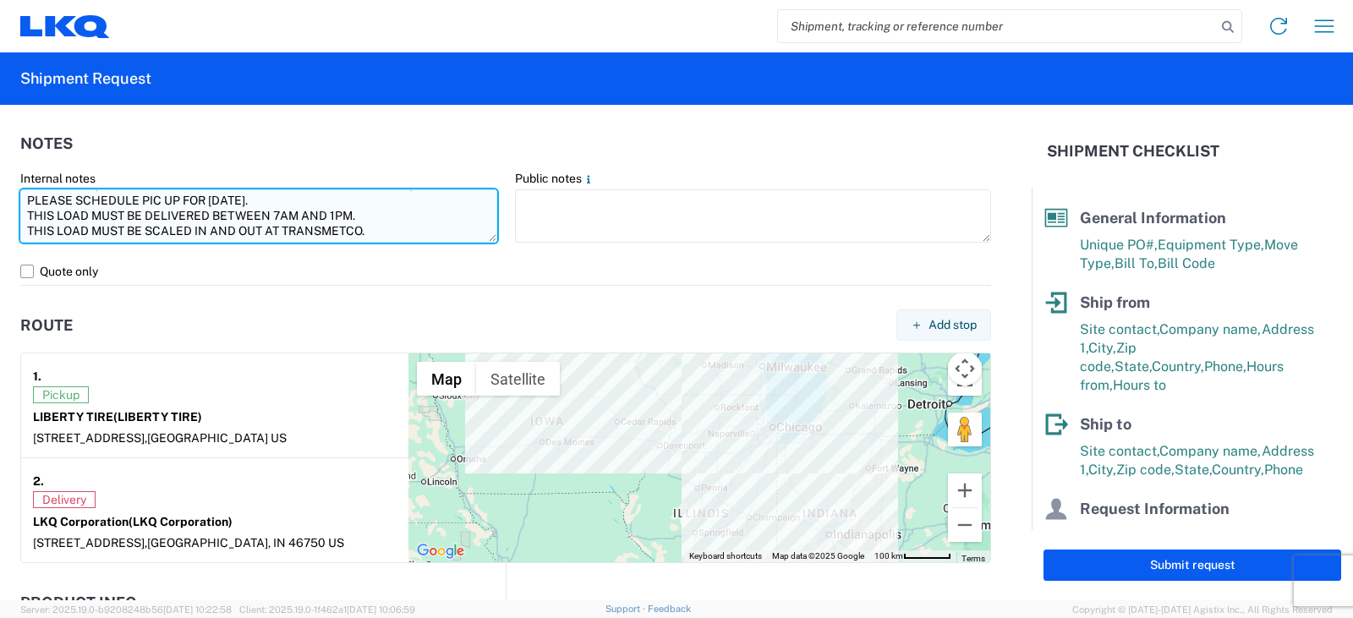
scroll to position [0, 0]
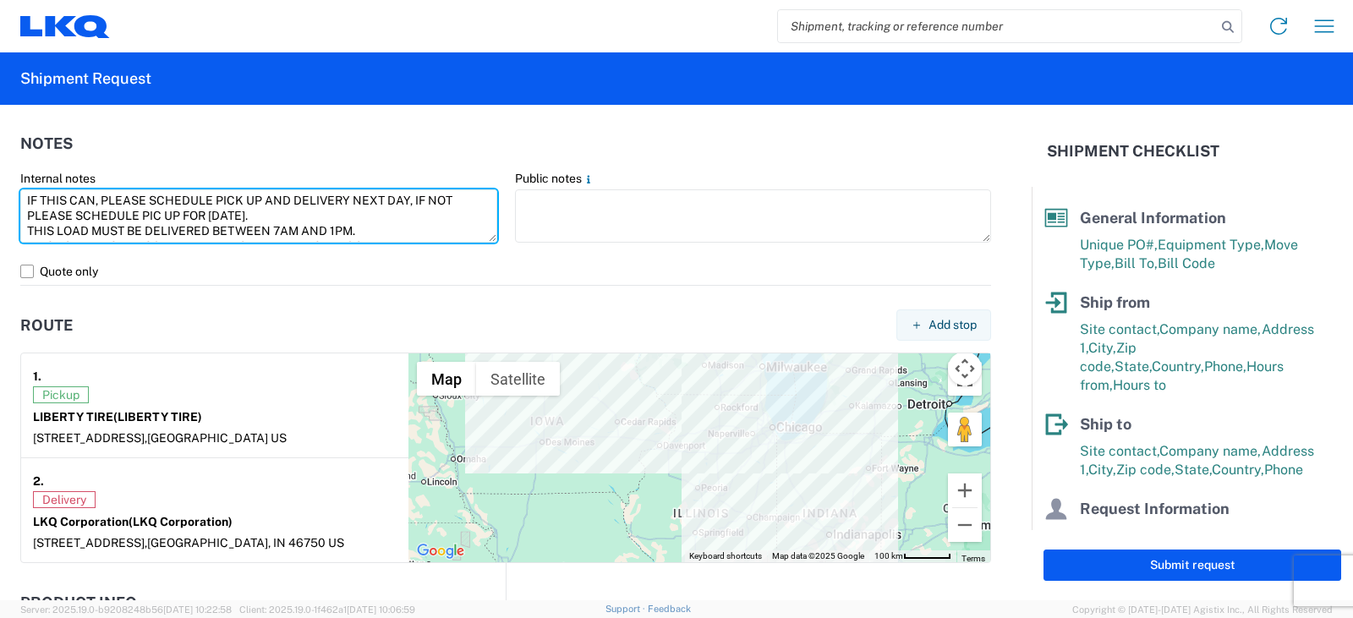
drag, startPoint x: 371, startPoint y: 226, endPoint x: 15, endPoint y: 198, distance: 357.1
click at [15, 198] on agx-form-control-wrapper-v2 "Internal notes IF THIS CAN, PLEASE SCHEDULE PICK UP AND DELIVERY NEXT DAY, IF N…" at bounding box center [259, 214] width 495 height 87
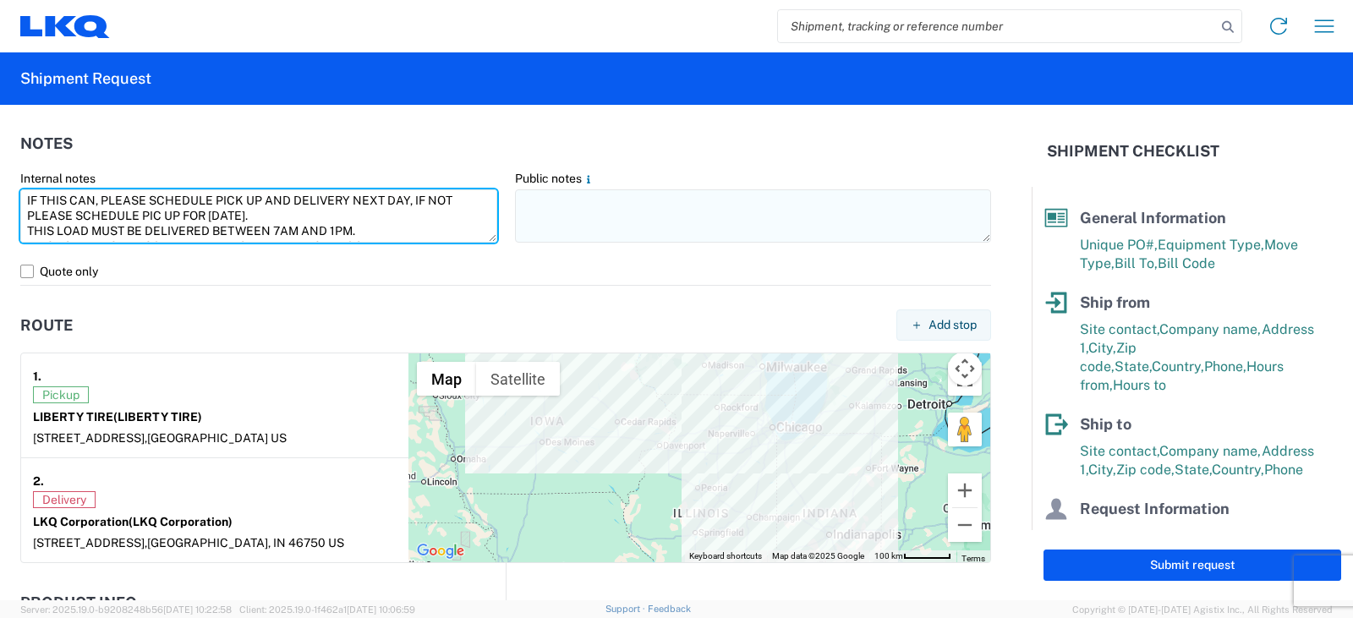
type textarea "IF THIS CAN, PLEASE SCHEDULE PICK UP AND DELIVERY NEXT DAY, IF NOT PLEASE SCHED…"
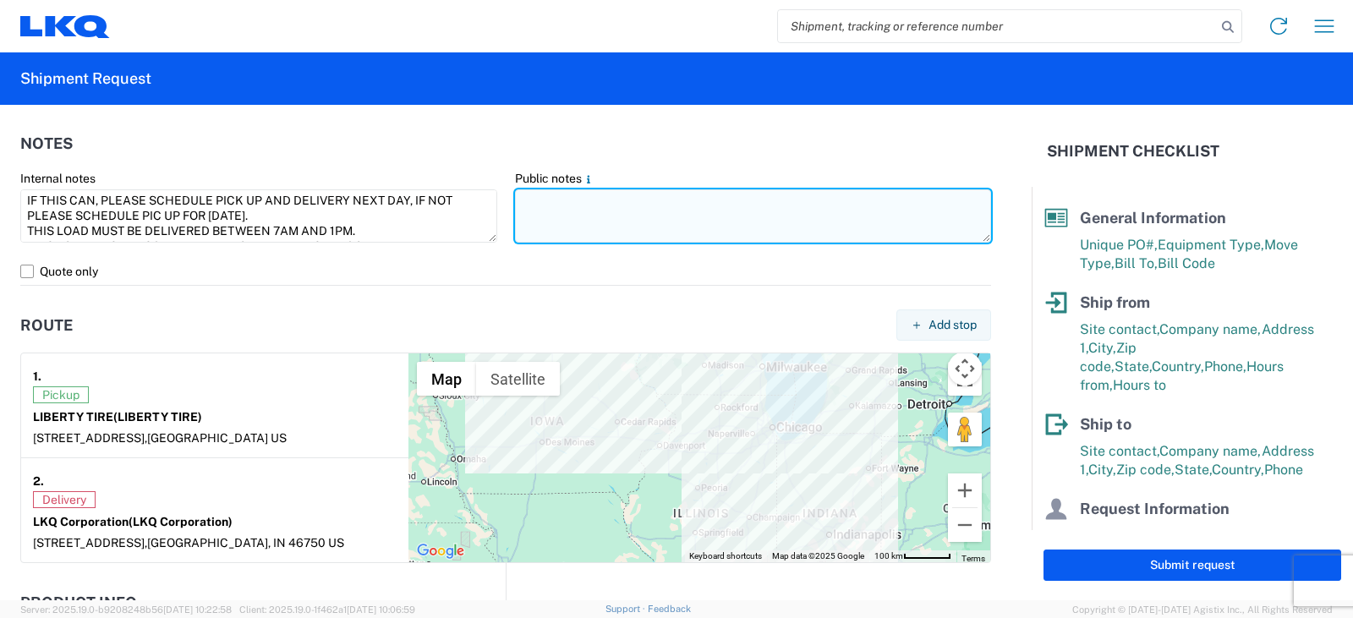
click at [515, 197] on textarea at bounding box center [753, 215] width 477 height 53
paste textarea "IF THIS CAN, PLEASE SCHEDULE PICK UP AND DELIVERY NEXT DAY, IF NOT PLEASE SCHED…"
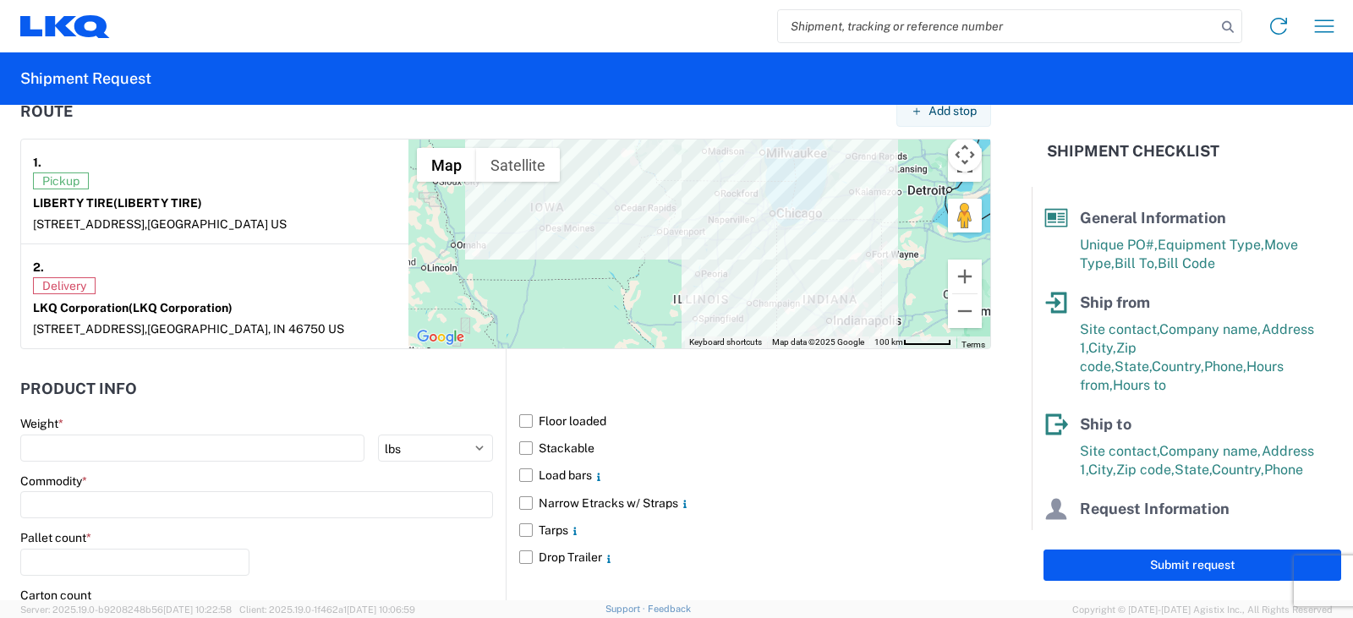
scroll to position [1353, 0]
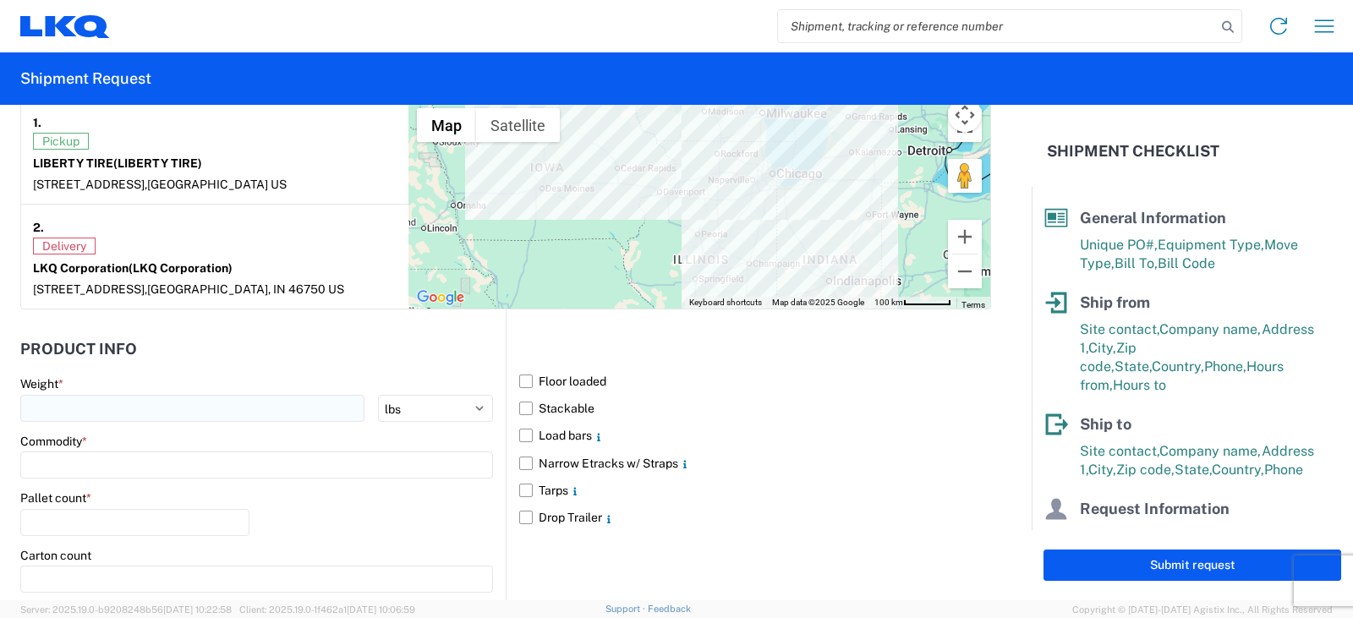
type textarea "IF THIS CAN, PLEASE SCHEDULE PICK UP AND DELIVERY NEXT DAY, IF NOT PLEASE SCHED…"
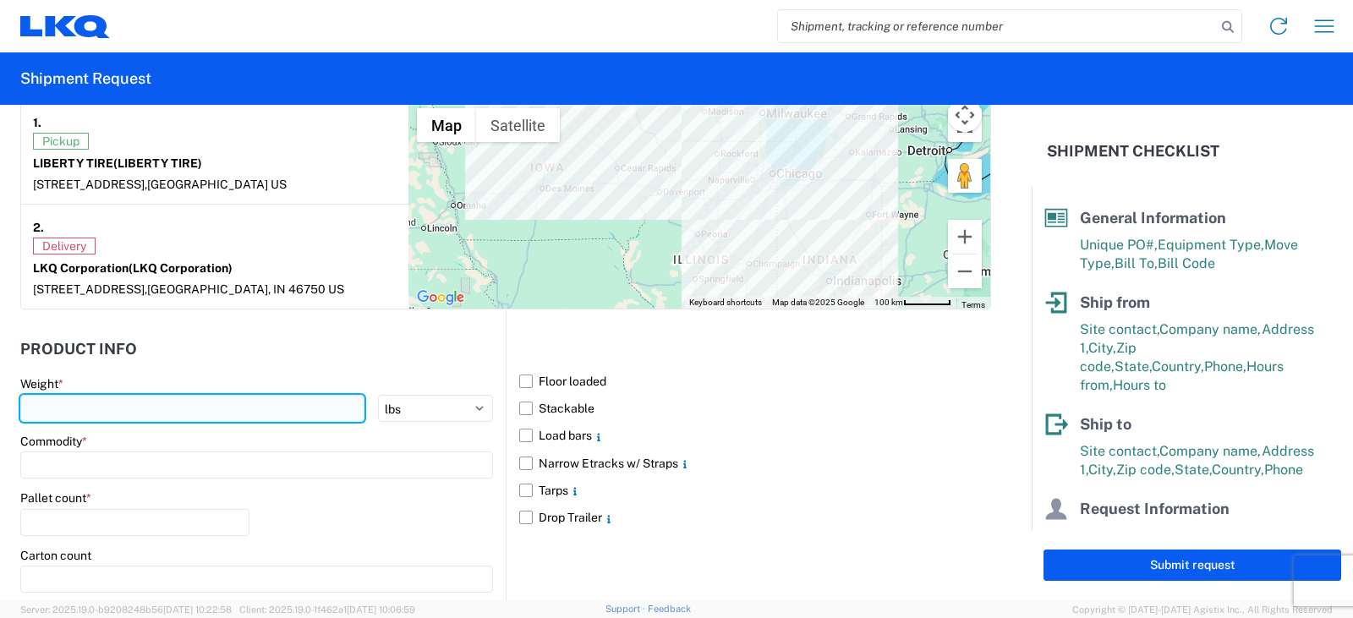
click at [46, 406] on input "number" at bounding box center [192, 408] width 344 height 27
type input "40000"
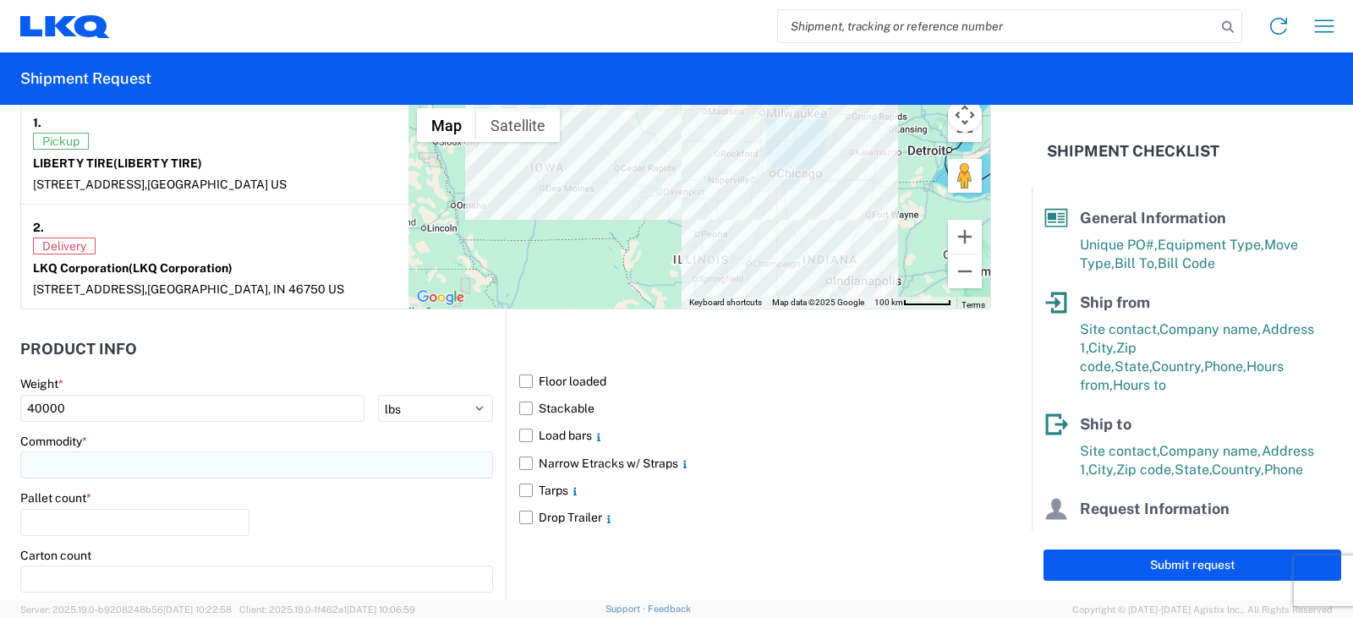
click at [73, 464] on input at bounding box center [256, 465] width 473 height 27
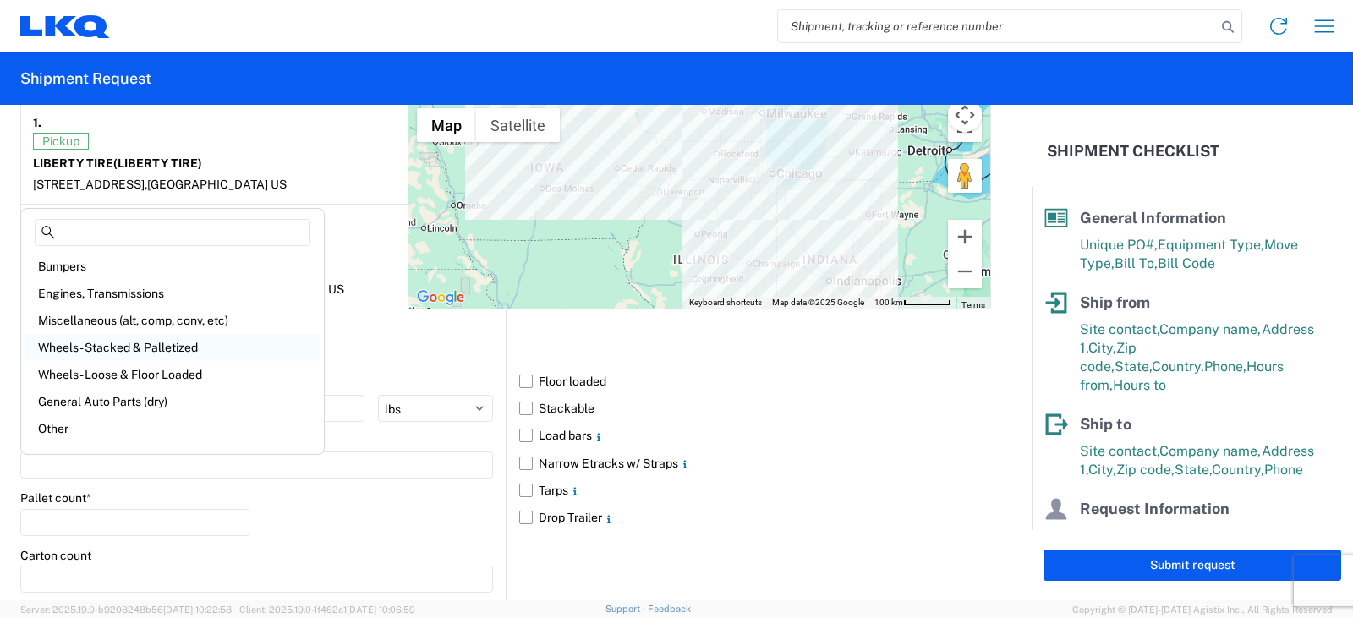
click at [74, 348] on div "Wheels - Stacked & Palletized" at bounding box center [173, 347] width 296 height 27
type input "Wheels - Stacked & Palletized"
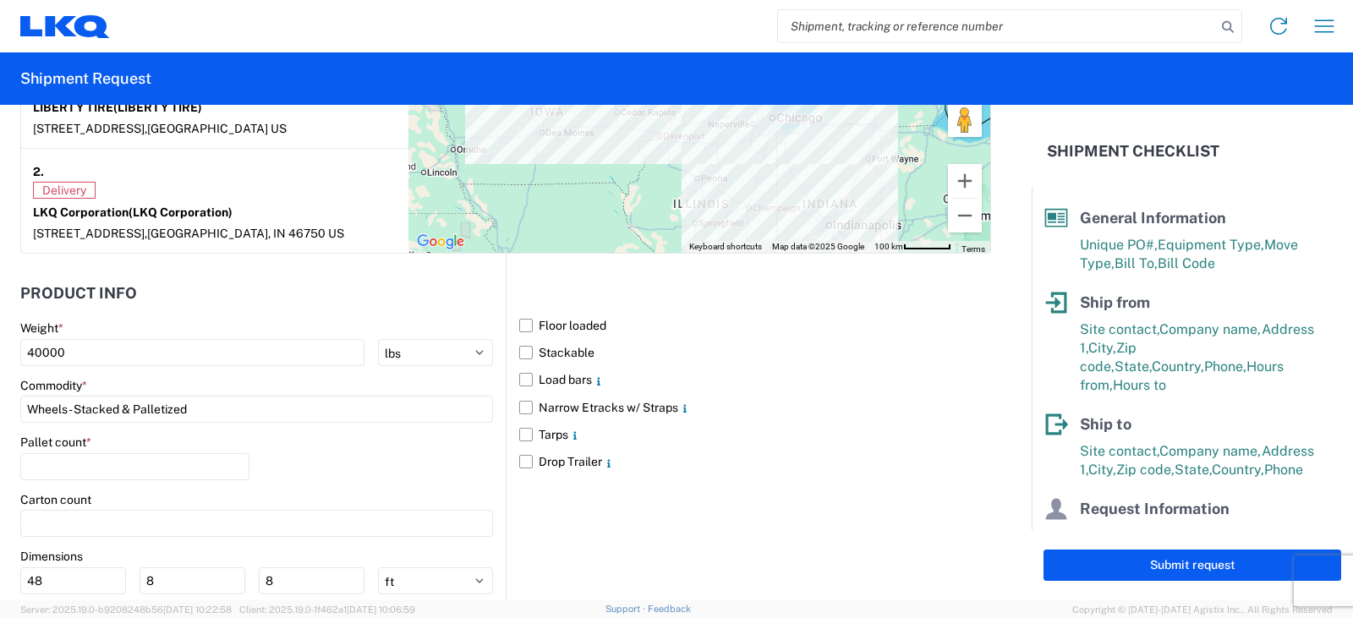
scroll to position [1438, 0]
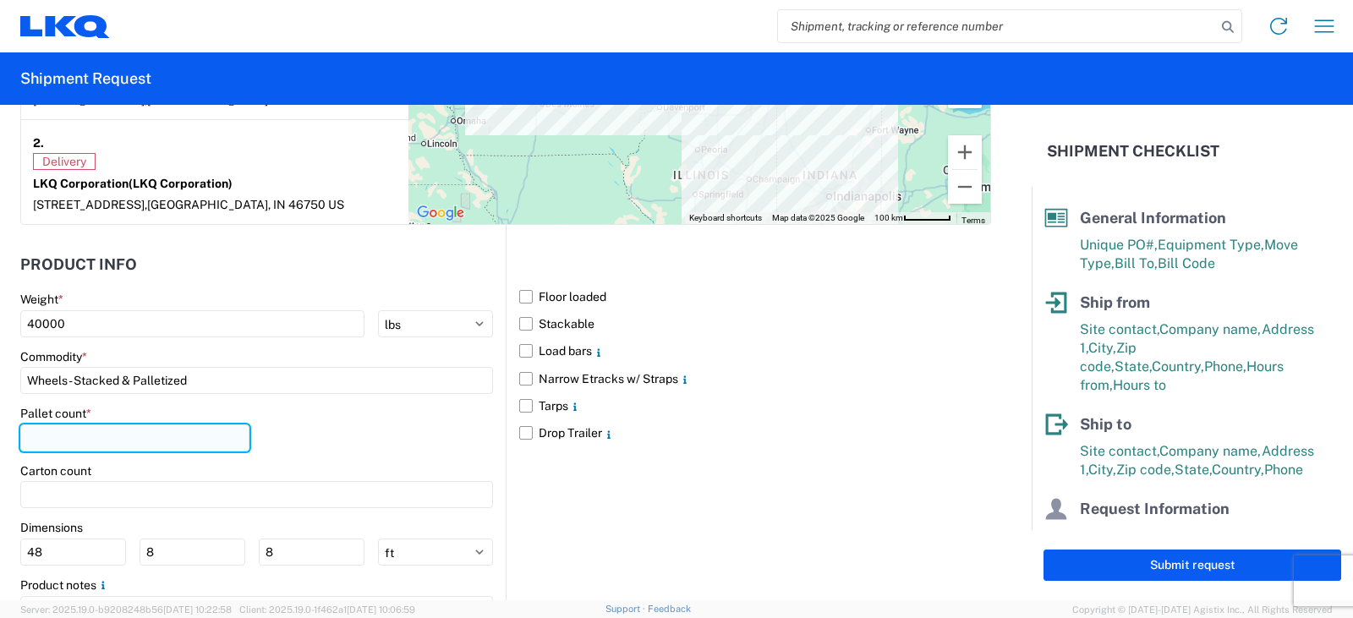
click at [58, 435] on input "number" at bounding box center [134, 438] width 229 height 27
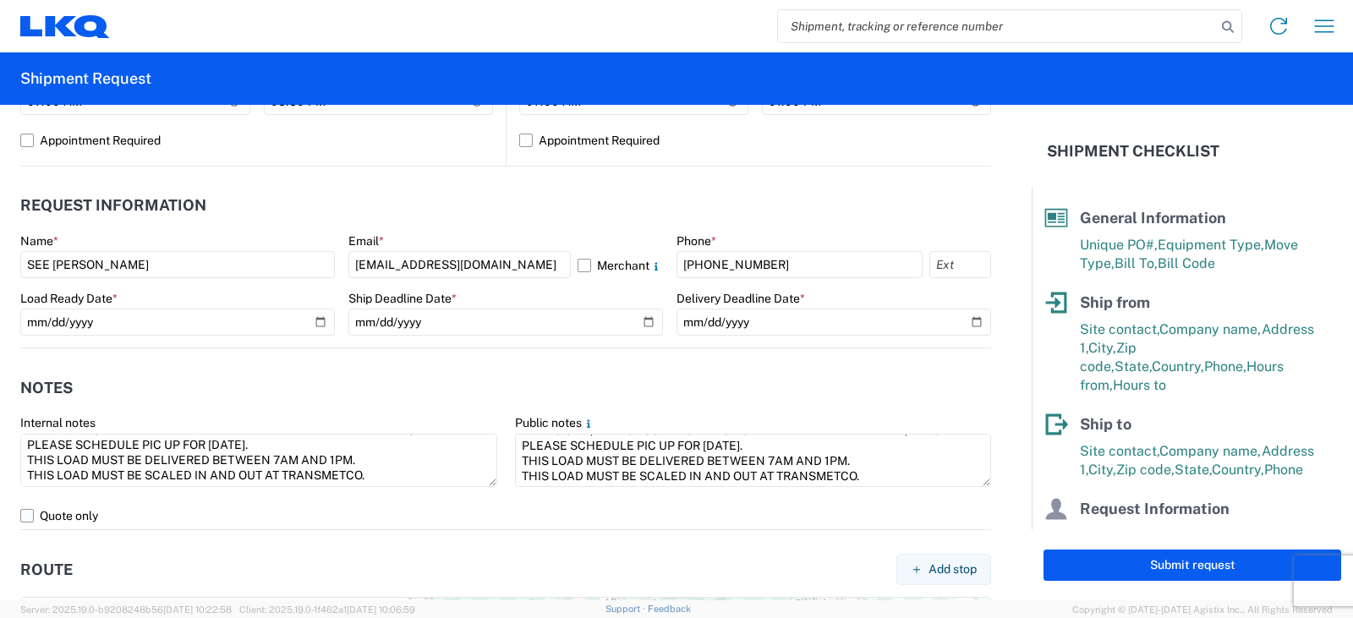
scroll to position [846, 0]
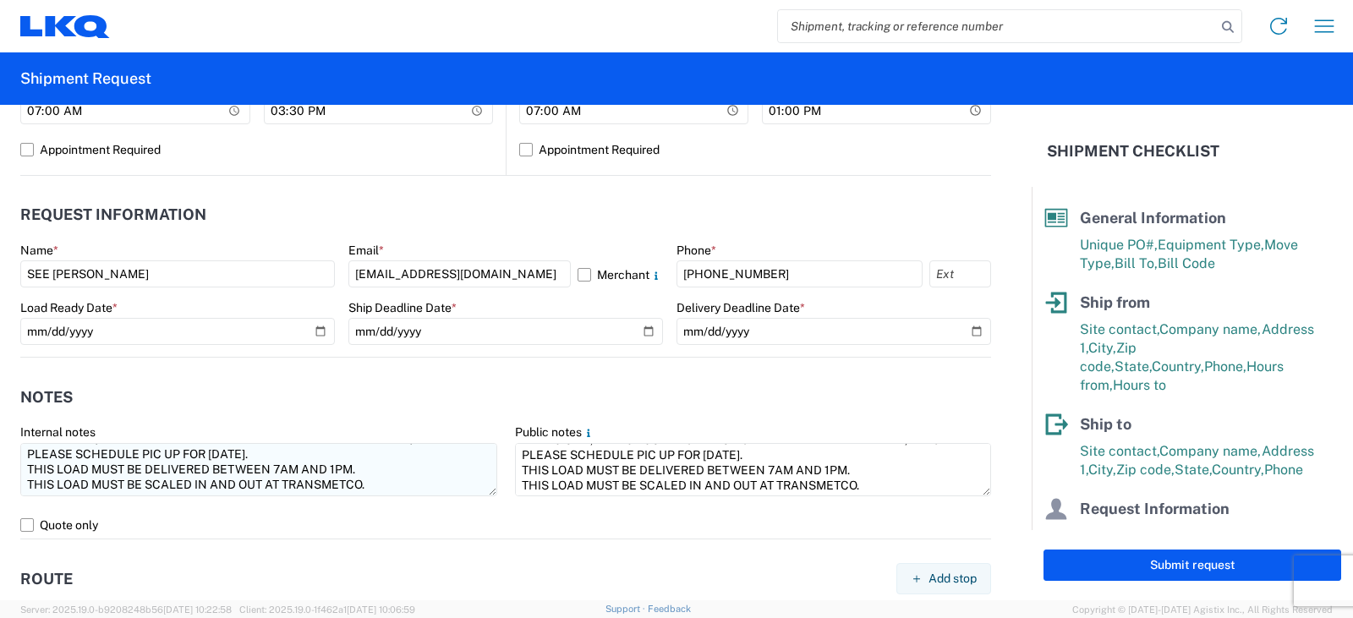
type input "48"
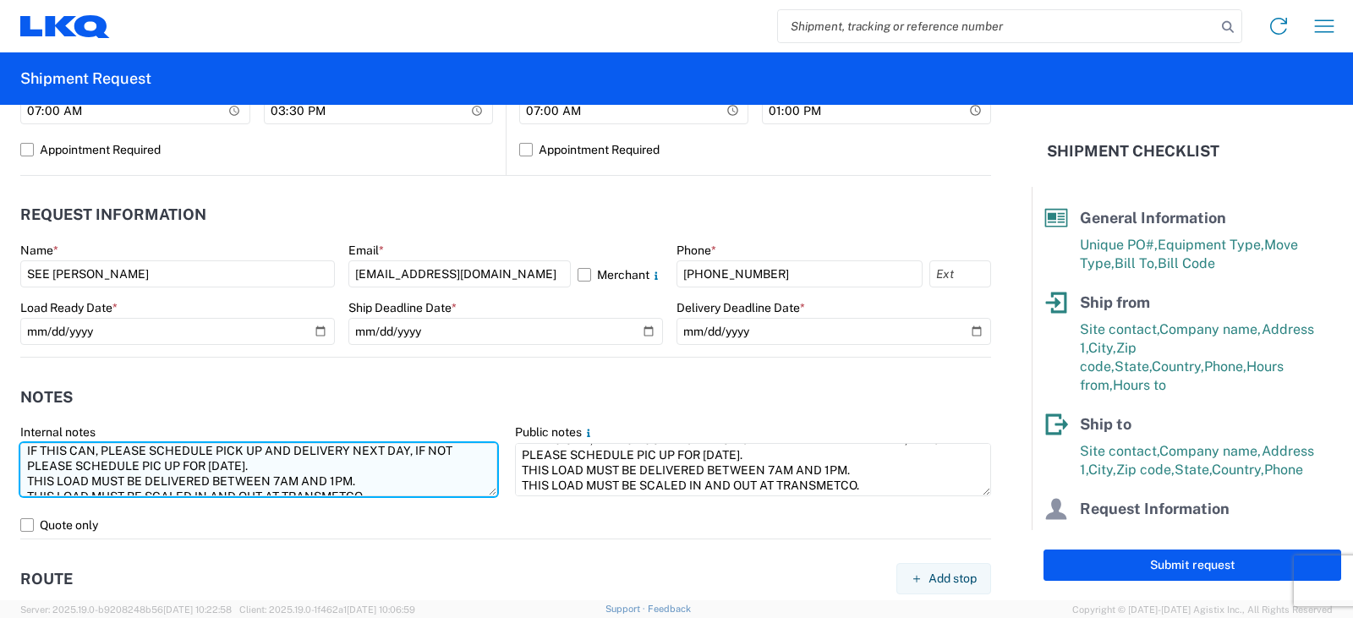
scroll to position [0, 0]
click at [291, 454] on textarea "IF THIS CAN, PLEASE SCHEDULE PICK UP AND DELIVERY NEXT DAY, IF NOT PLEASE SCHED…" at bounding box center [258, 469] width 477 height 53
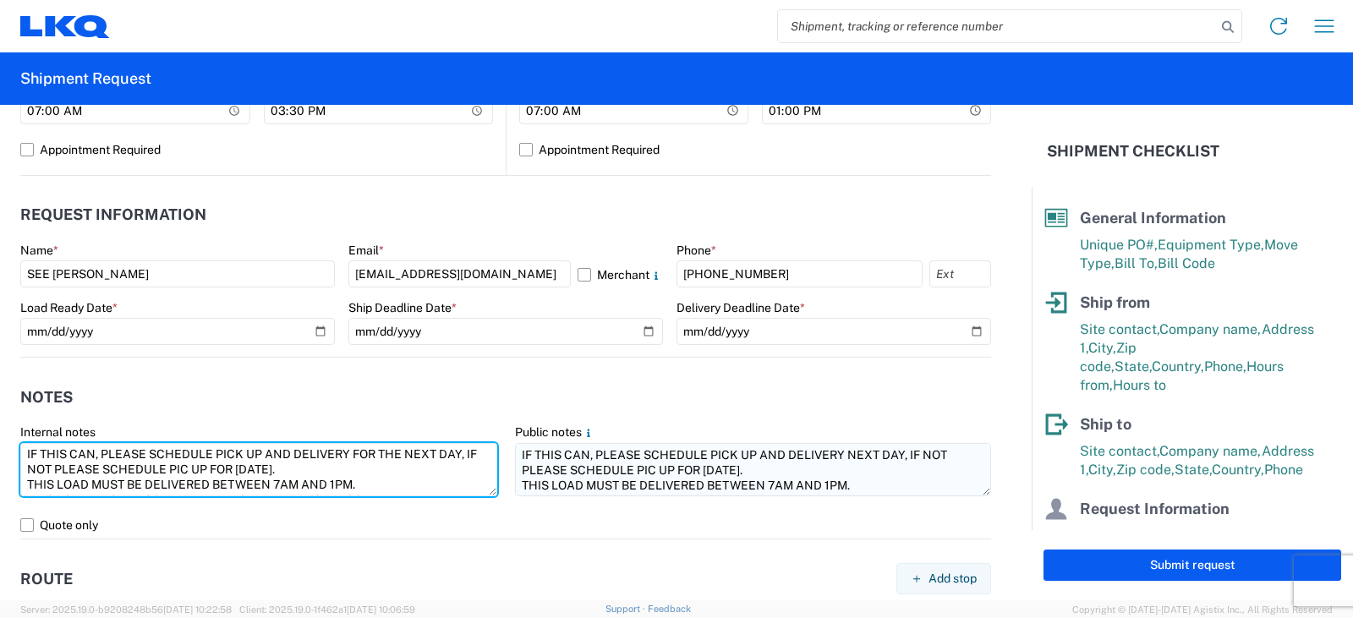
scroll to position [761, 0]
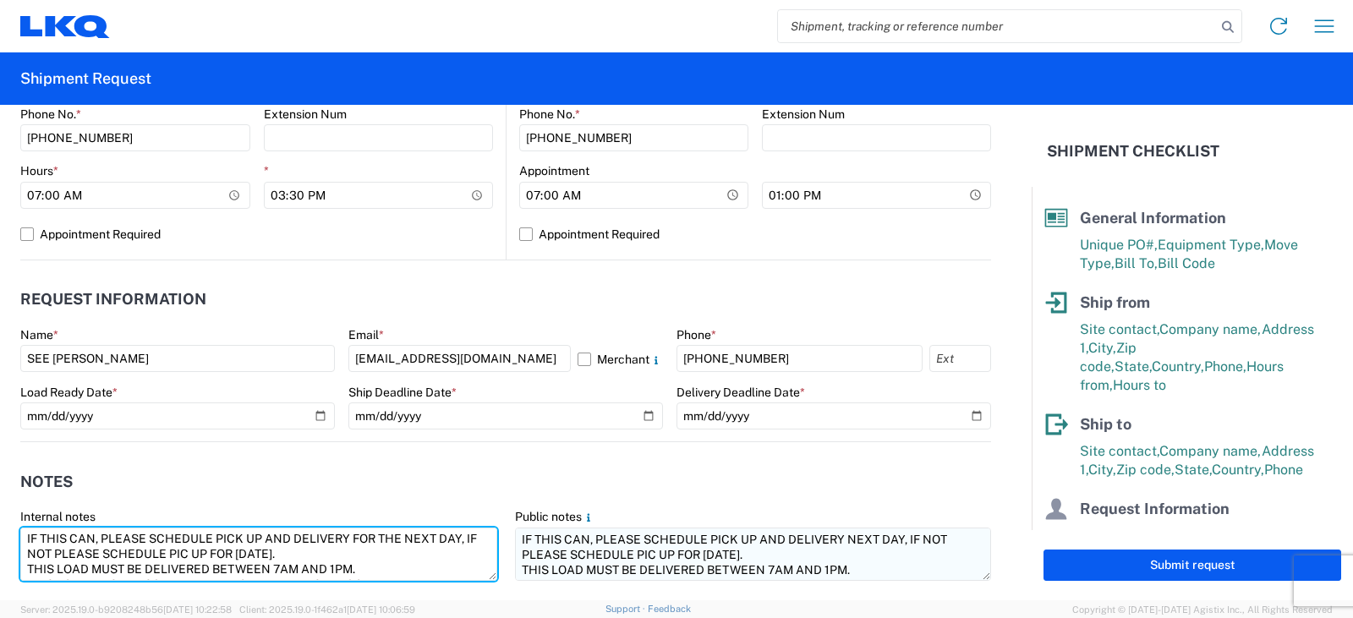
type textarea "IF THIS CAN, PLEASE SCHEDULE PICK UP AND DELIVERY FOR THE NEXT DAY, IF NOT PLEA…"
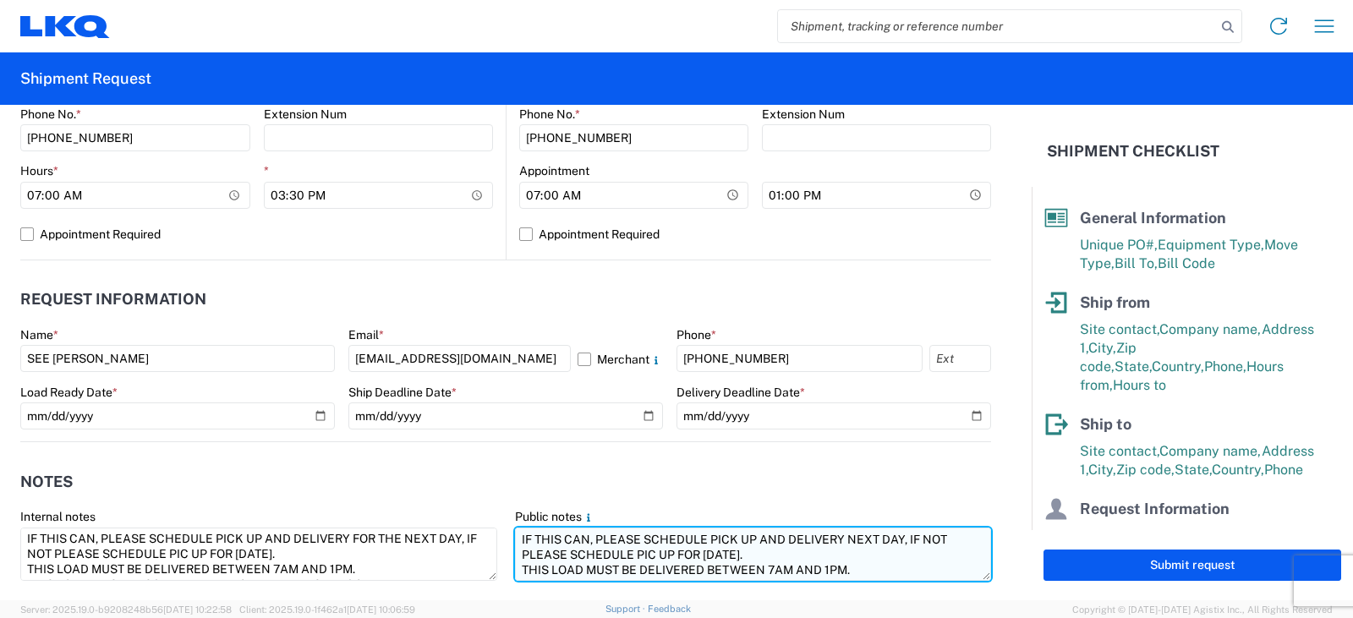
click at [836, 540] on textarea "IF THIS CAN, PLEASE SCHEDULE PICK UP AND DELIVERY NEXT DAY, IF NOT PLEASE SCHED…" at bounding box center [753, 554] width 477 height 53
type textarea "IF THIS CAN, PLEASE SCHEDULE PICK UP AND DELIVERY FOR THE NEXT DAY, IF NOT PLEA…"
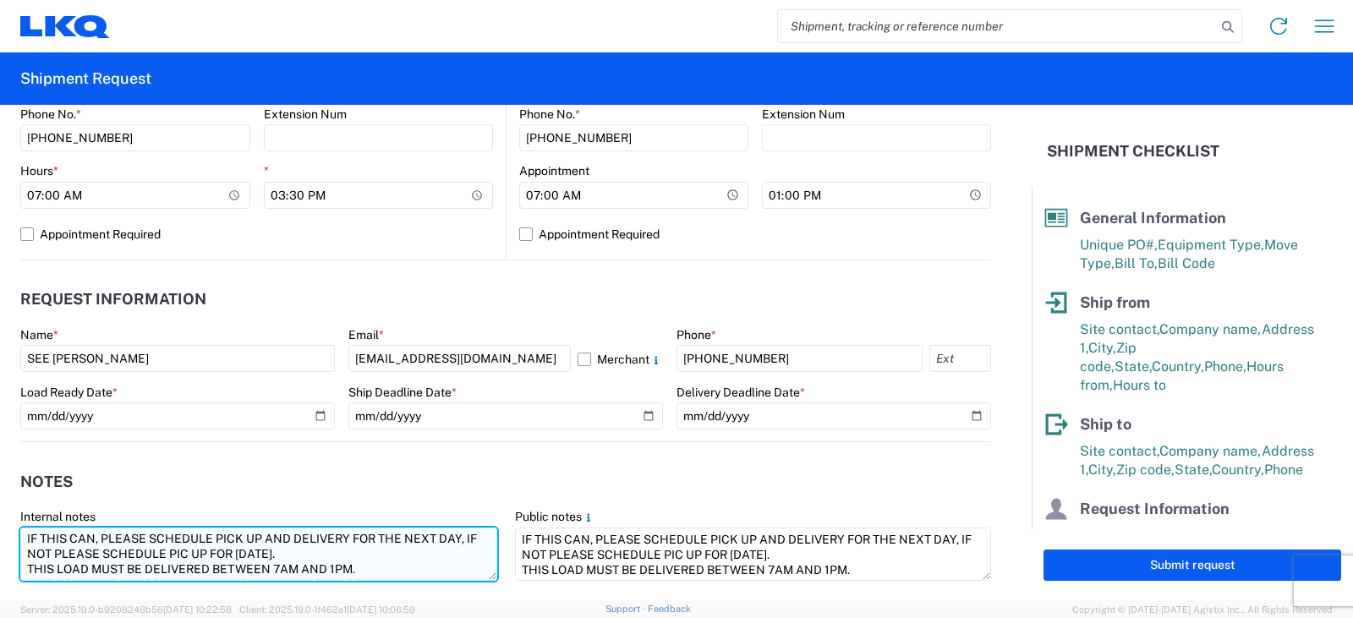
click at [181, 555] on textarea "IF THIS CAN, PLEASE SCHEDULE PICK UP AND DELIVERY FOR THE NEXT DAY, IF NOT PLEA…" at bounding box center [258, 554] width 477 height 53
drag, startPoint x: 225, startPoint y: 553, endPoint x: 219, endPoint y: 573, distance: 21.1
click at [224, 554] on textarea "IF THIS CAN, PLEASE SCHEDULE PICK UP AND DELIVERY FOR THE NEXT DAY, IF NOT PLEA…" at bounding box center [258, 554] width 477 height 53
type textarea "IF THIS CAN, PLEASE SCHEDULE PICK UP AND DELIVERY FOR THE NEXT DAY, IF NOT PLEA…"
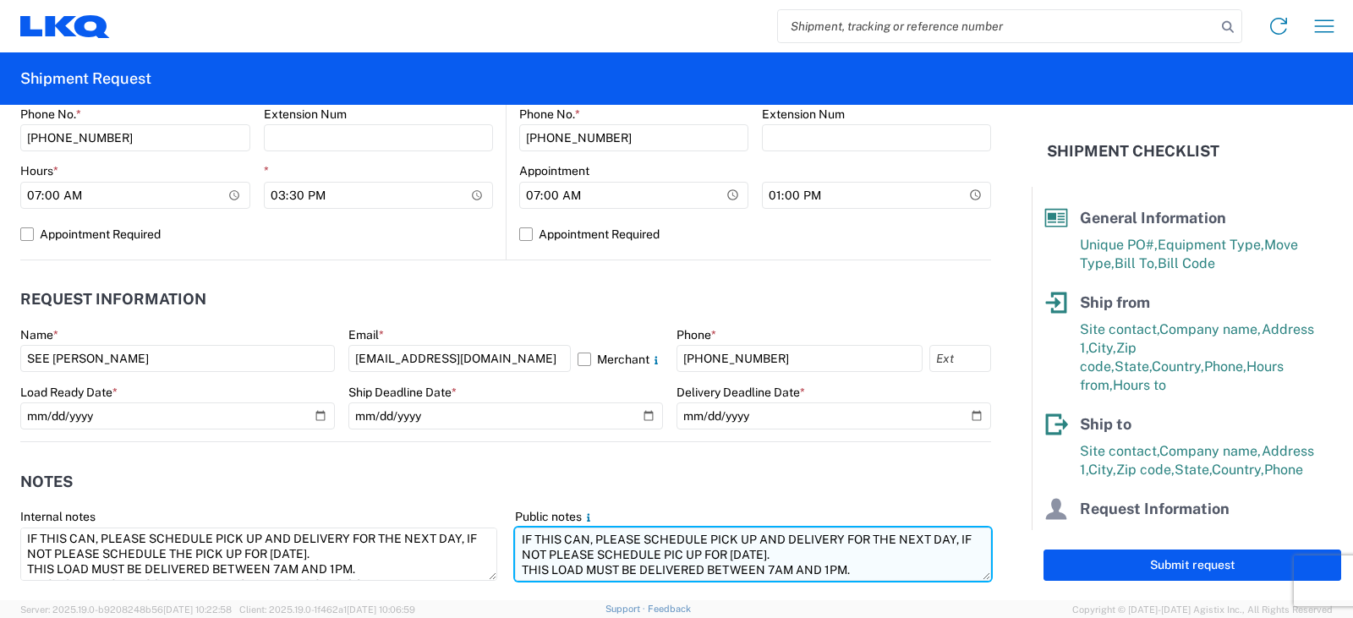
click at [686, 553] on textarea "IF THIS CAN, PLEASE SCHEDULE PICK UP AND DELIVERY FOR THE NEXT DAY, IF NOT PLEA…" at bounding box center [753, 554] width 477 height 53
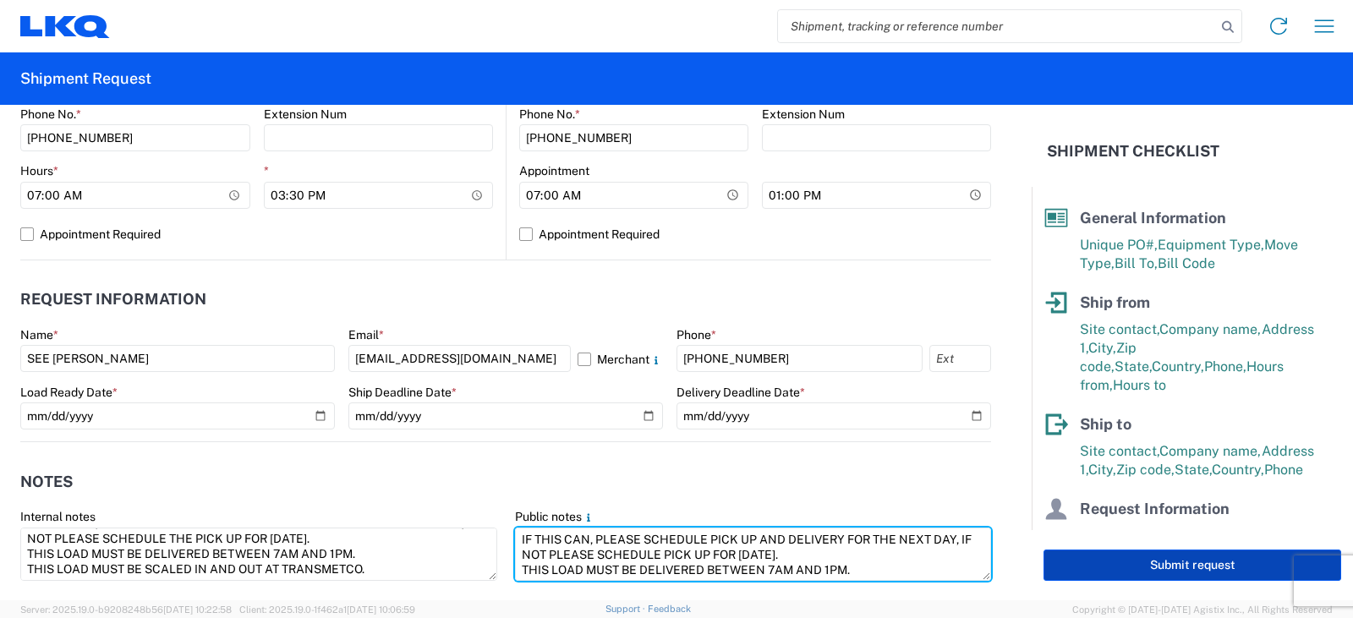
type textarea "IF THIS CAN, PLEASE SCHEDULE PICK UP AND DELIVERY FOR THE NEXT DAY, IF NOT PLEA…"
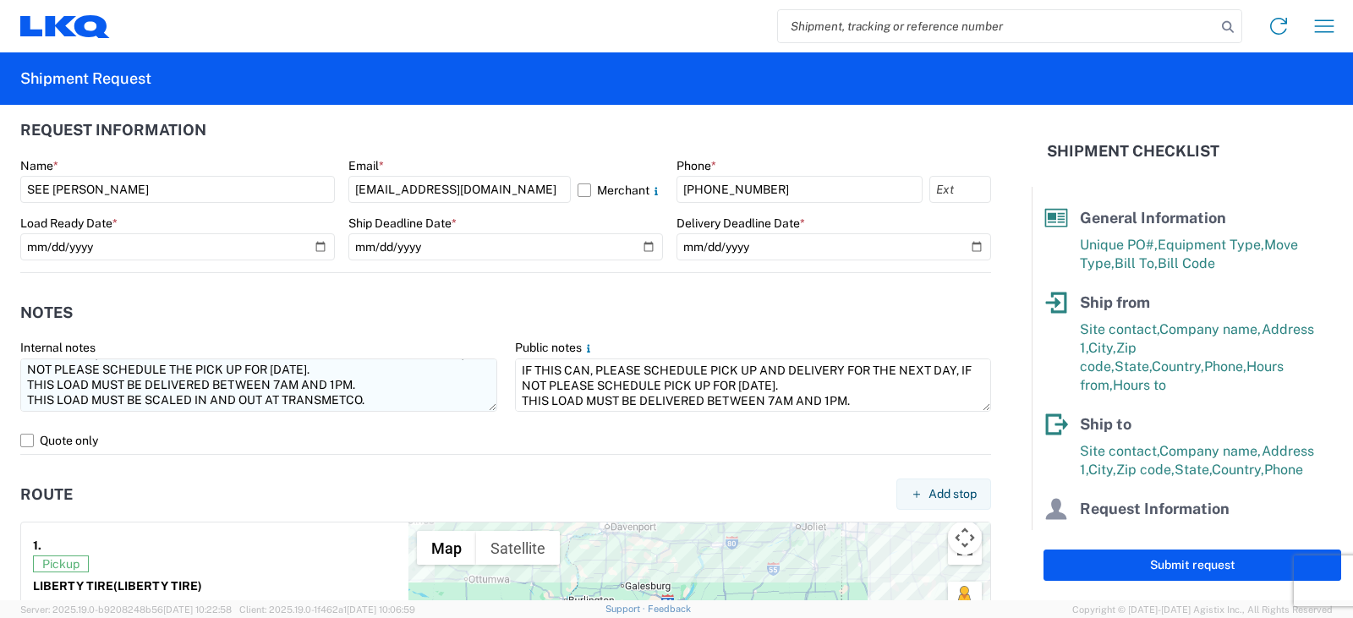
scroll to position [0, 0]
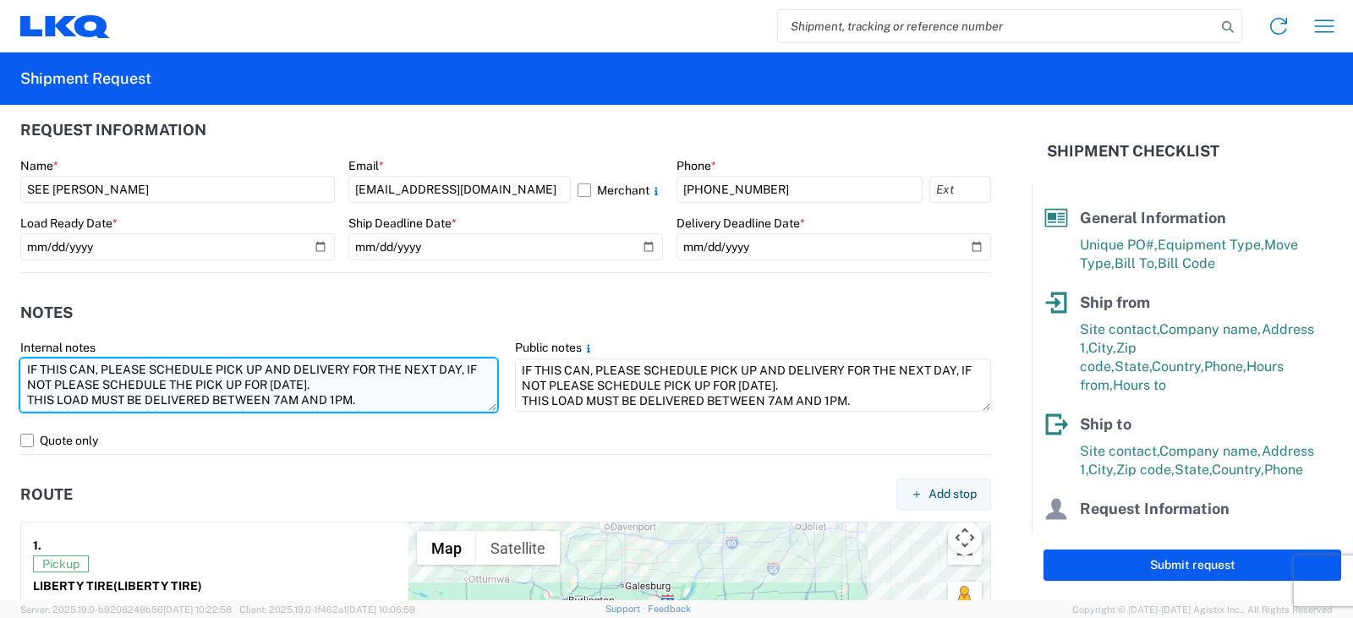
drag, startPoint x: 262, startPoint y: 370, endPoint x: 281, endPoint y: 406, distance: 40.1
click at [262, 370] on textarea "IF THIS CAN, PLEASE SCHEDULE PICK UP AND DELIVERY FOR THE NEXT DAY, IF NOT PLEA…" at bounding box center [258, 385] width 477 height 53
type textarea "IF THIS CAN, PLEASE SCHEDULE PICK UP FOR [DATE] AND DELIVERY FOR THE NEXT DAY, …"
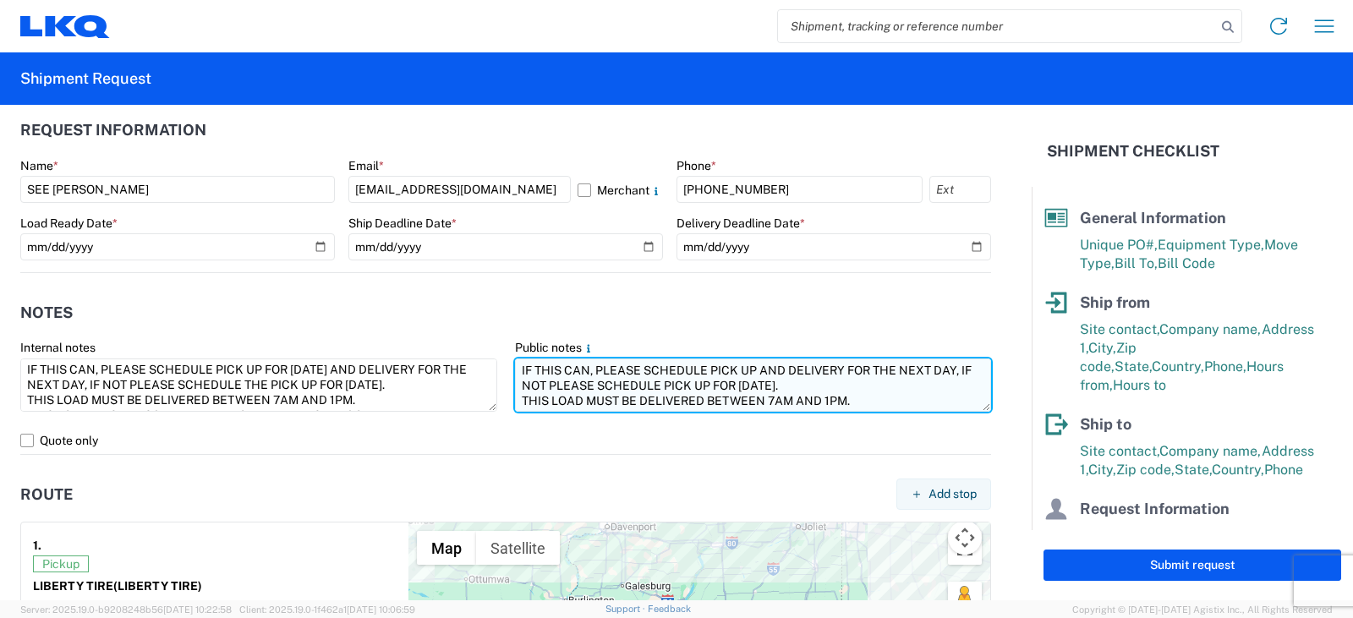
drag, startPoint x: 749, startPoint y: 368, endPoint x: 733, endPoint y: 402, distance: 37.4
click at [748, 369] on textarea "IF THIS CAN, PLEASE SCHEDULE PICK UP AND DELIVERY FOR THE NEXT DAY, IF NOT PLEA…" at bounding box center [753, 385] width 477 height 53
type textarea "IF THIS CAN, PLEASE SCHEDULE PICK UP FOR [DATE] AND DELIVERY FOR THE NEXT DAY, …"
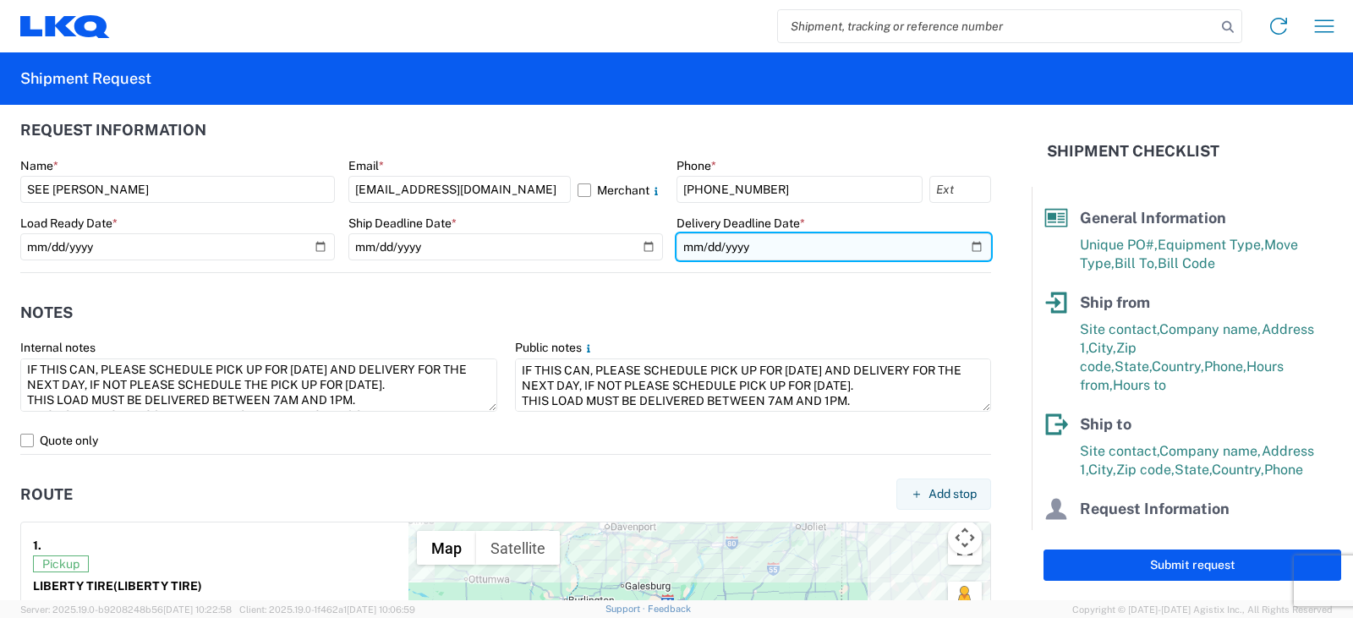
click at [961, 248] on input "date" at bounding box center [833, 246] width 315 height 27
type input "[DATE]"
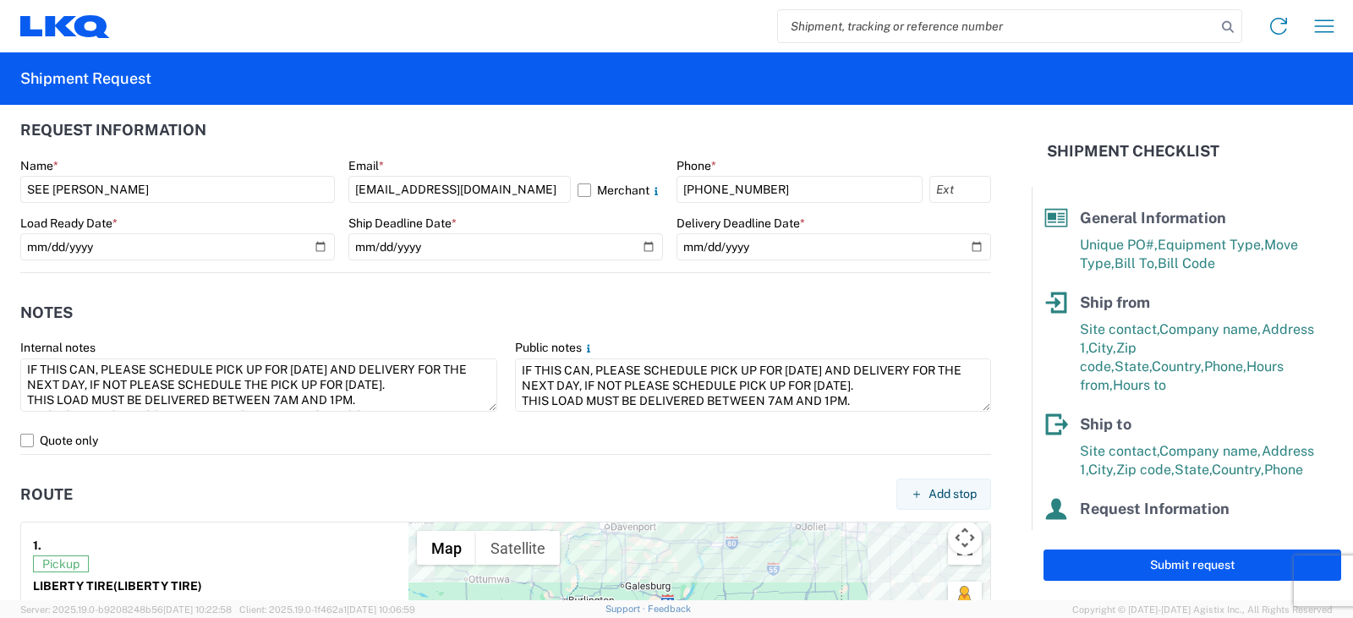
drag, startPoint x: 1181, startPoint y: 565, endPoint x: 1183, endPoint y: 588, distance: 22.9
click at [1181, 565] on button "Submit request" at bounding box center [1192, 565] width 298 height 31
select select "US"
